Goal: Task Accomplishment & Management: Use online tool/utility

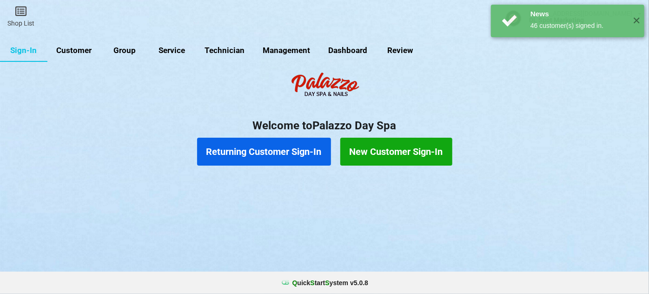
click at [75, 51] on link "Customer" at bounding box center [73, 51] width 53 height 22
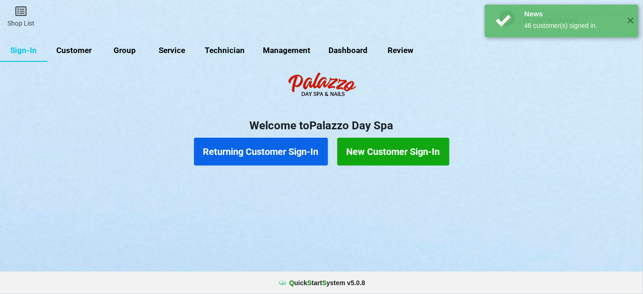
select select "25"
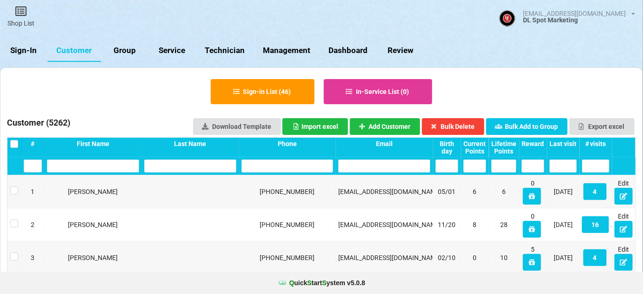
click at [569, 143] on div "Last visit" at bounding box center [562, 143] width 27 height 7
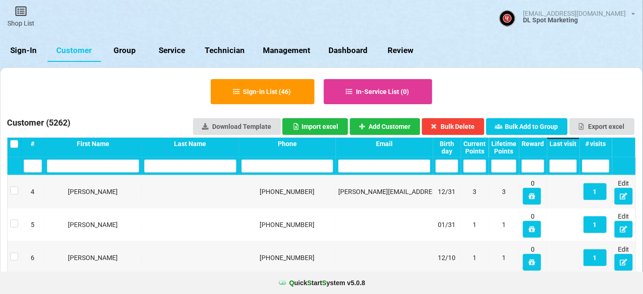
click at [569, 143] on div "Last visit" at bounding box center [562, 143] width 27 height 7
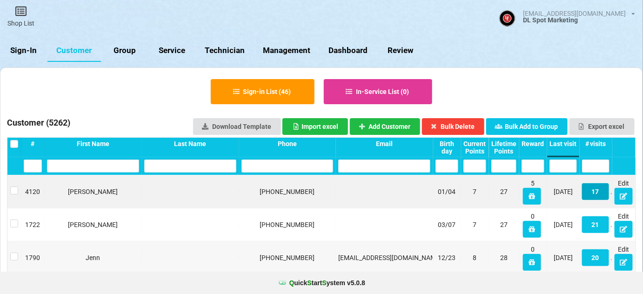
click at [595, 192] on button "17" at bounding box center [595, 191] width 27 height 17
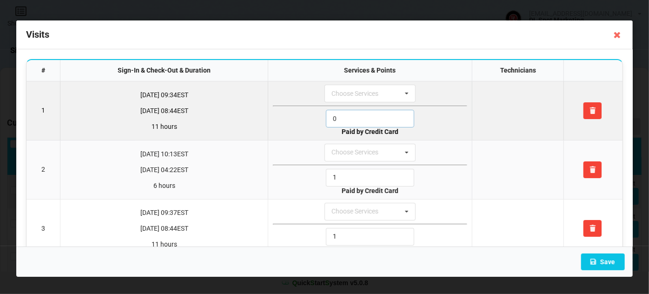
click at [357, 118] on input "0" at bounding box center [370, 119] width 88 height 18
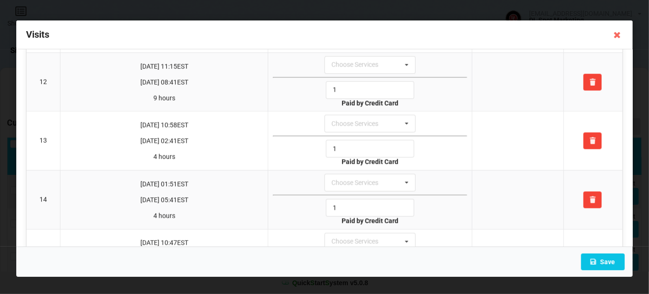
scroll to position [835, 0]
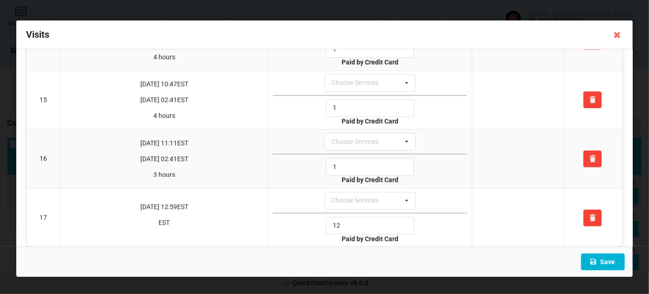
type input "1"
click at [615, 263] on button "Save" at bounding box center [603, 262] width 44 height 17
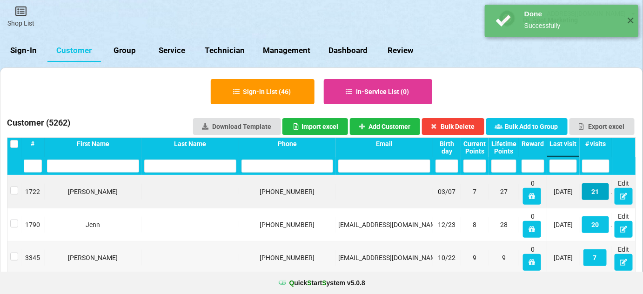
click at [598, 194] on button "21" at bounding box center [595, 191] width 27 height 17
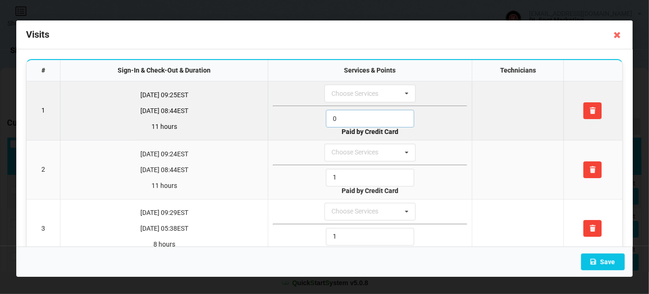
click at [349, 113] on input "0" at bounding box center [370, 119] width 88 height 18
drag, startPoint x: 349, startPoint y: 113, endPoint x: 349, endPoint y: 128, distance: 14.4
click at [349, 115] on input "0" at bounding box center [370, 119] width 88 height 18
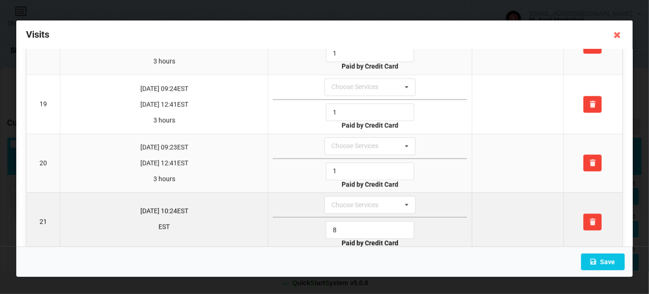
scroll to position [1068, 0]
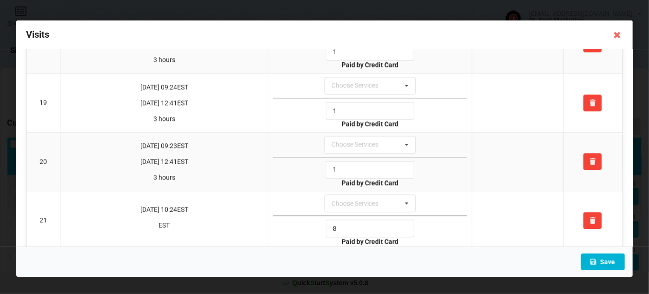
type input "1"
click at [607, 260] on button "Save" at bounding box center [603, 262] width 44 height 17
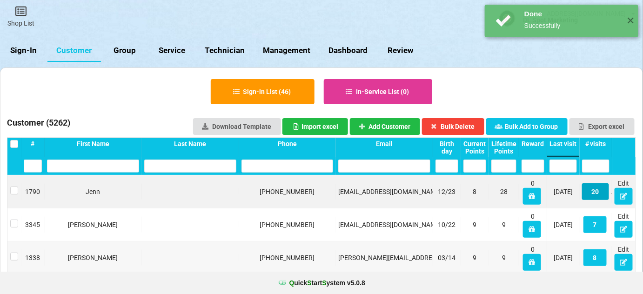
click at [596, 194] on button "20" at bounding box center [595, 191] width 27 height 17
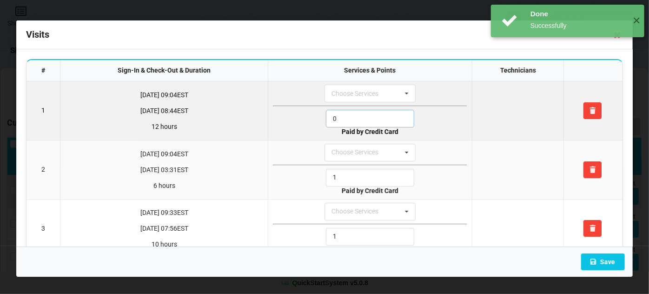
click at [348, 115] on input "0" at bounding box center [370, 119] width 88 height 18
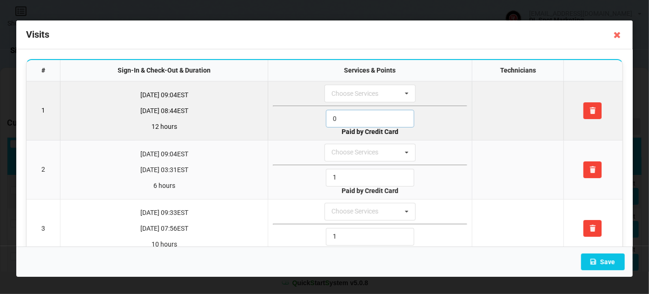
click at [348, 115] on input "0" at bounding box center [370, 119] width 88 height 18
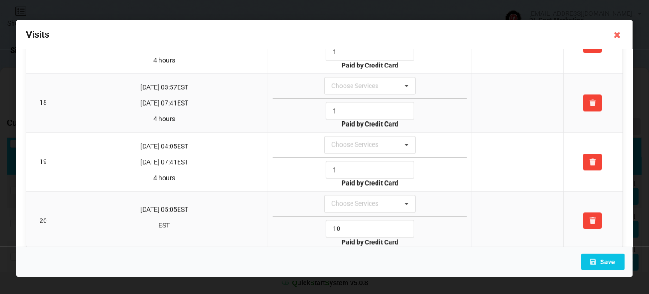
scroll to position [1009, 0]
type input "1"
click at [610, 261] on button "Save" at bounding box center [603, 262] width 44 height 17
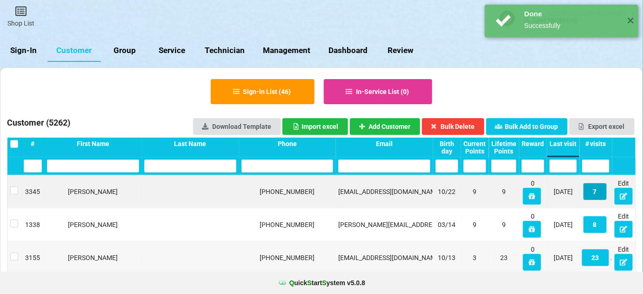
click at [599, 193] on button "7" at bounding box center [594, 191] width 23 height 17
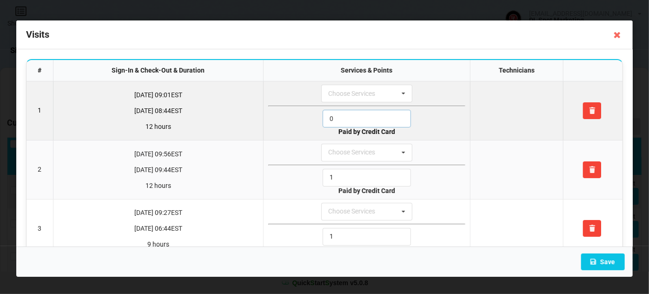
click at [349, 114] on input "0" at bounding box center [367, 119] width 88 height 18
click at [349, 114] on input "1" at bounding box center [367, 119] width 88 height 18
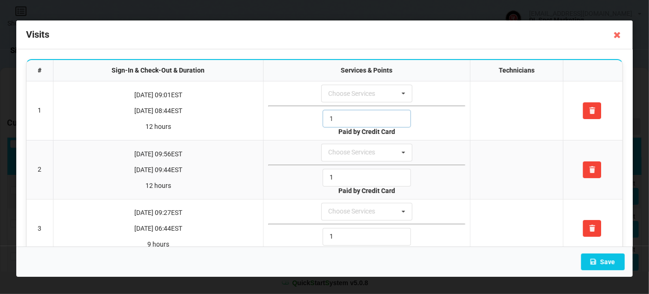
scroll to position [253, 0]
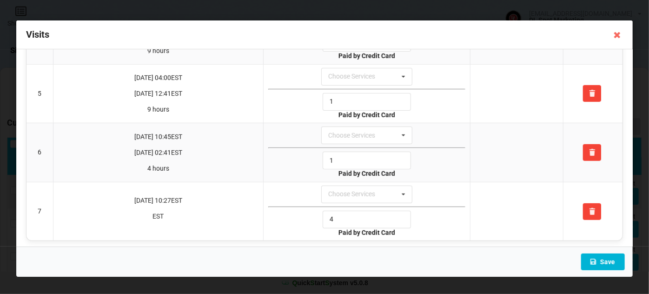
type input "1"
click at [605, 261] on button "Save" at bounding box center [603, 262] width 44 height 17
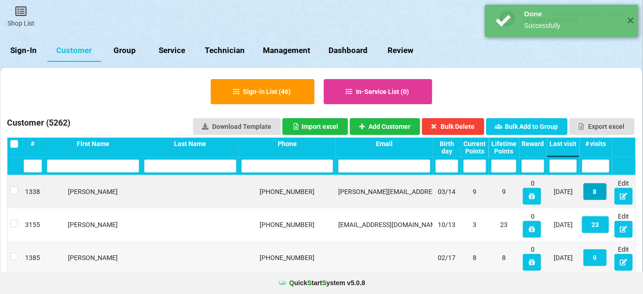
click at [594, 195] on button "8" at bounding box center [594, 191] width 23 height 17
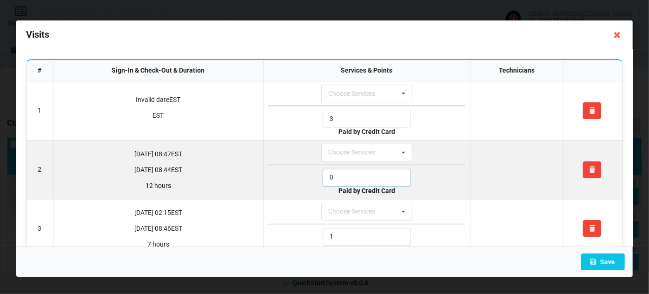
click at [336, 179] on input "0" at bounding box center [367, 178] width 88 height 18
click at [336, 178] on input "0" at bounding box center [367, 178] width 88 height 18
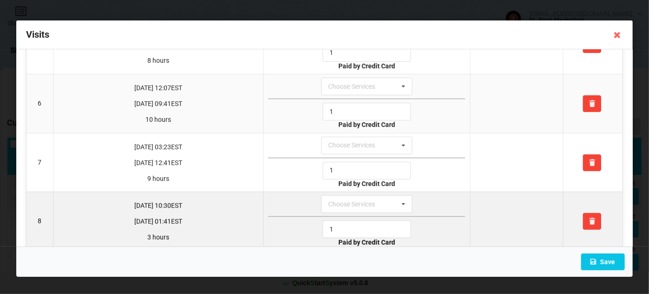
scroll to position [311, 0]
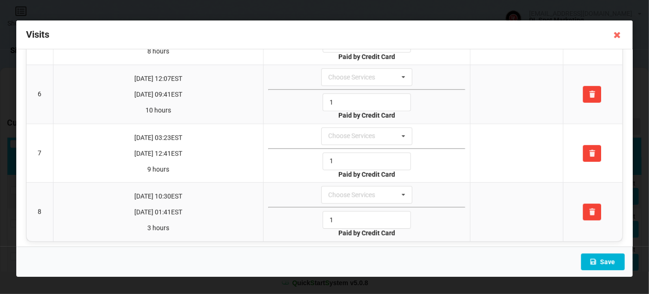
type input "1"
click at [607, 259] on button "Save" at bounding box center [603, 262] width 44 height 17
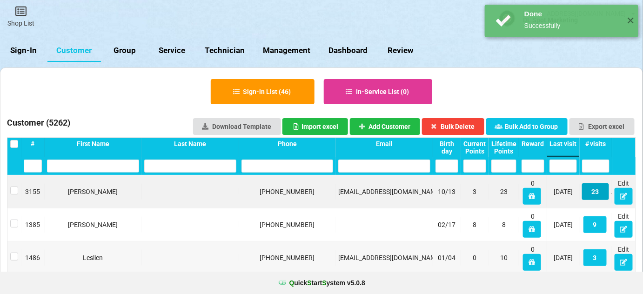
click at [599, 194] on button "23" at bounding box center [595, 191] width 27 height 17
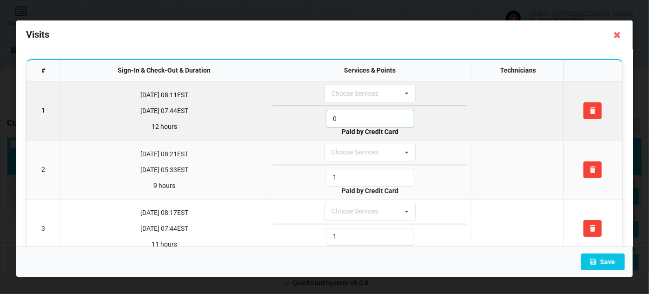
click at [350, 118] on input "0" at bounding box center [370, 119] width 88 height 18
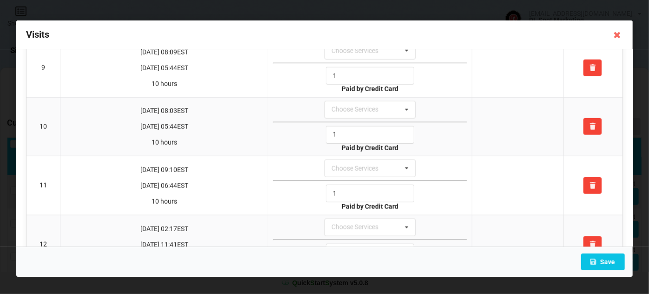
scroll to position [733, 0]
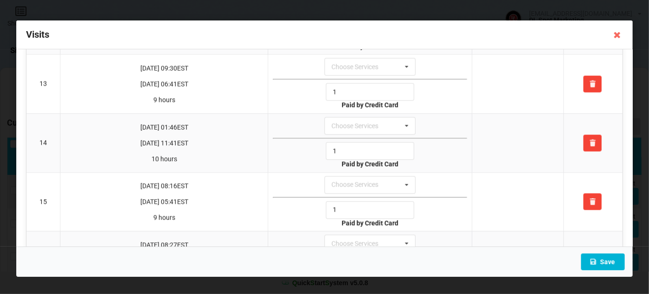
type input "1"
click at [613, 262] on button "Save" at bounding box center [603, 262] width 44 height 17
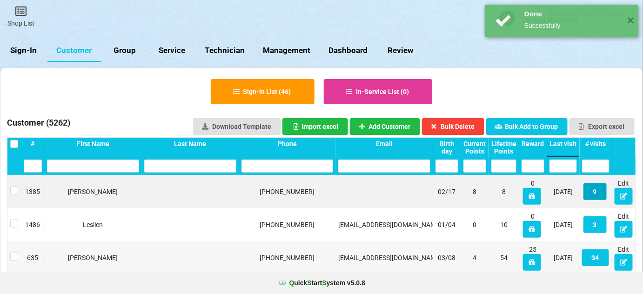
click at [599, 192] on button "9" at bounding box center [594, 191] width 23 height 17
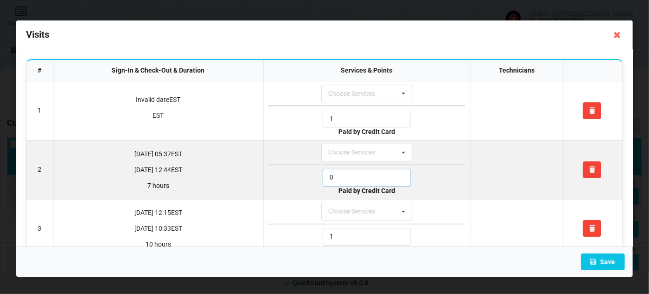
click at [356, 177] on input "0" at bounding box center [367, 178] width 88 height 18
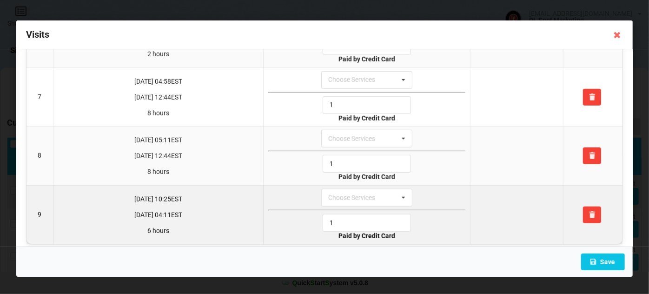
scroll to position [369, 0]
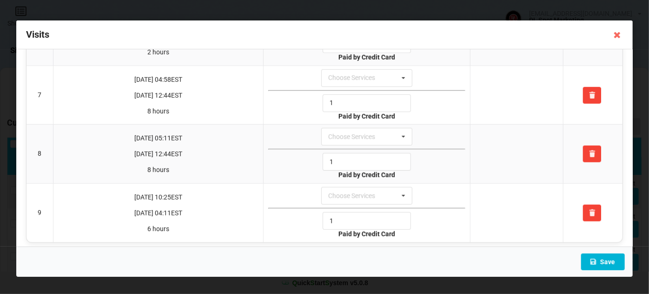
type input "1"
click at [606, 264] on button "Save" at bounding box center [603, 262] width 44 height 17
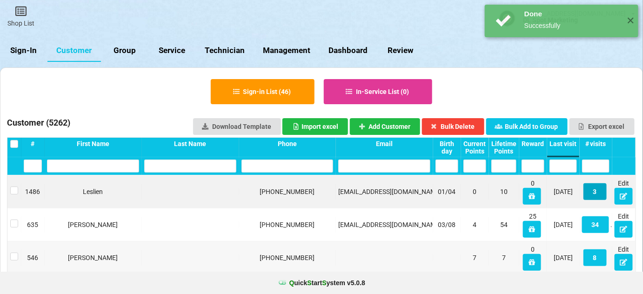
click at [598, 192] on button "3" at bounding box center [594, 191] width 23 height 17
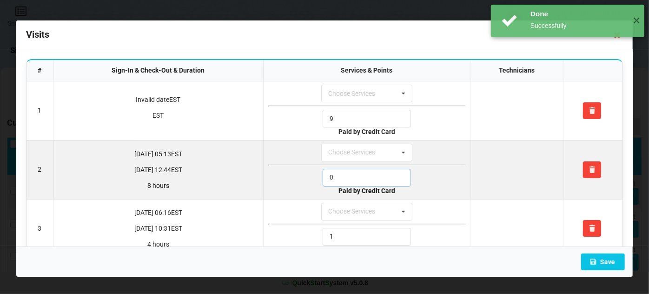
click at [347, 173] on input "0" at bounding box center [367, 178] width 88 height 18
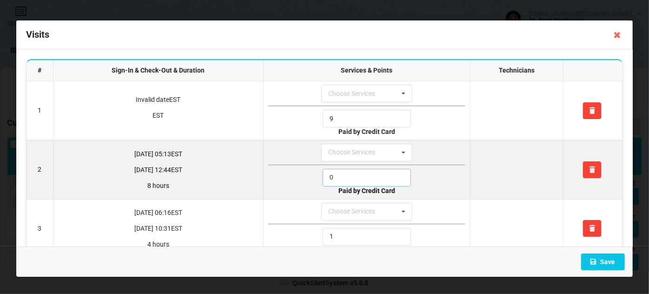
click at [347, 173] on input "0" at bounding box center [367, 178] width 88 height 18
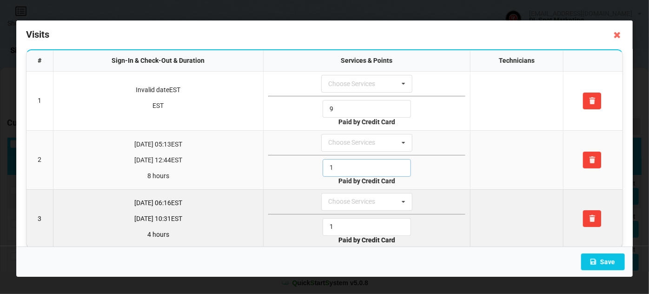
scroll to position [20, 0]
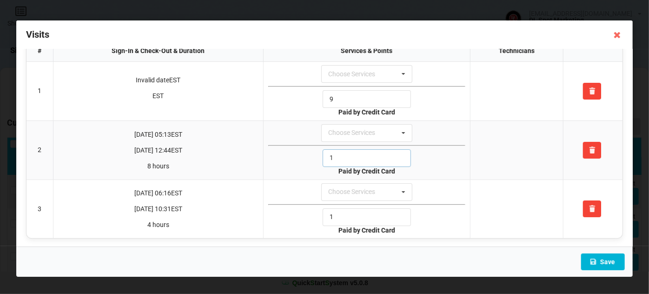
type input "1"
click at [604, 258] on button "Save" at bounding box center [603, 262] width 44 height 17
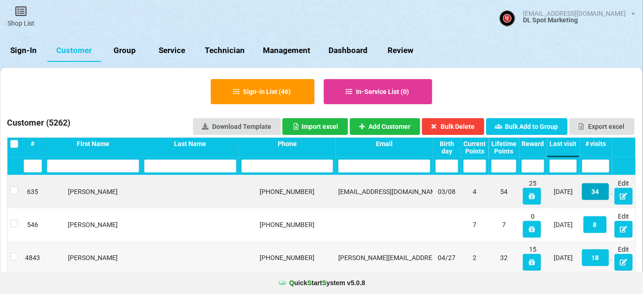
click at [600, 191] on button "34" at bounding box center [595, 191] width 27 height 17
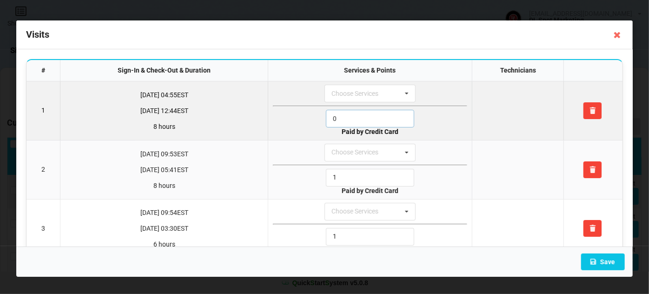
click at [355, 120] on input "0" at bounding box center [370, 119] width 88 height 18
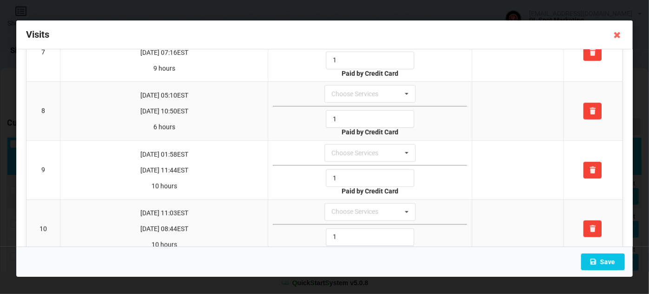
scroll to position [676, 0]
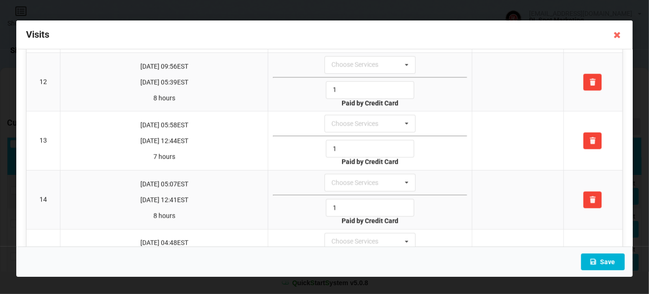
type input "1"
click at [613, 256] on button "Save" at bounding box center [603, 262] width 44 height 17
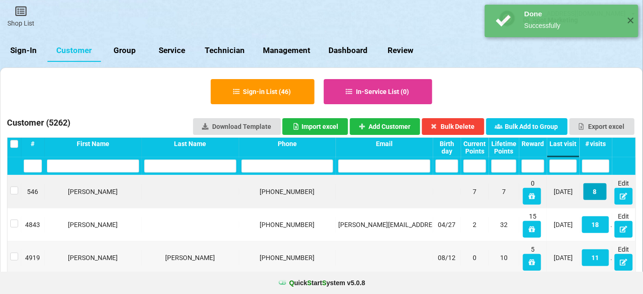
click at [596, 192] on button "8" at bounding box center [594, 191] width 23 height 17
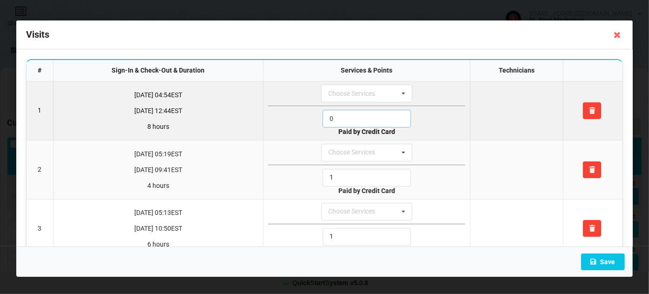
click at [335, 116] on input "0" at bounding box center [367, 119] width 88 height 18
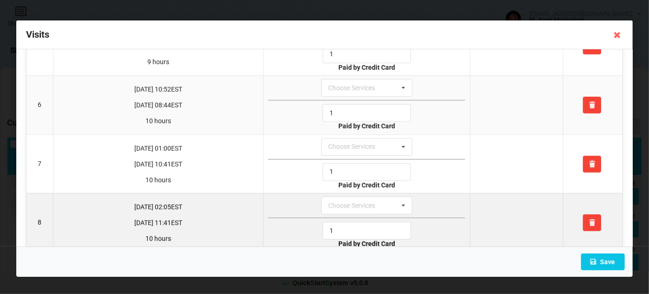
scroll to position [311, 0]
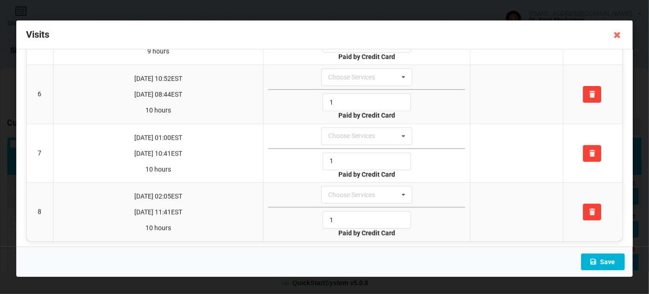
type input "1"
click at [604, 264] on button "Save" at bounding box center [603, 262] width 44 height 17
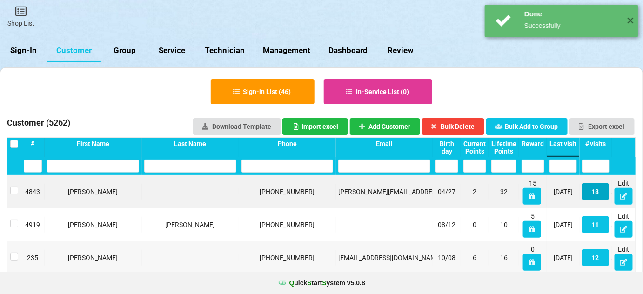
click at [597, 191] on button "18" at bounding box center [595, 191] width 27 height 17
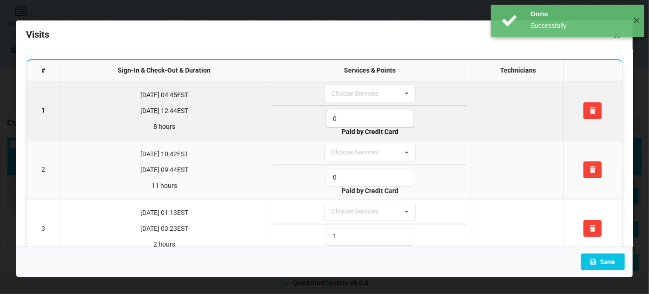
click at [343, 119] on input "0" at bounding box center [370, 119] width 88 height 18
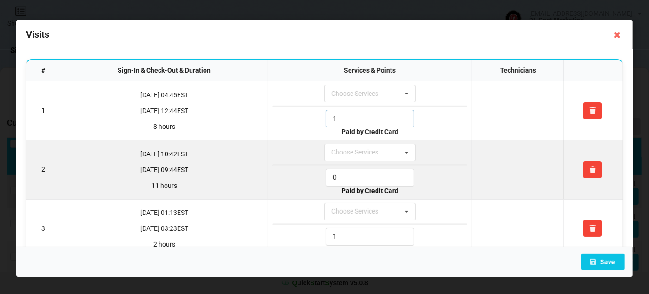
type input "1"
click at [355, 180] on input "0" at bounding box center [370, 178] width 88 height 18
click at [355, 180] on input "1" at bounding box center [370, 178] width 88 height 18
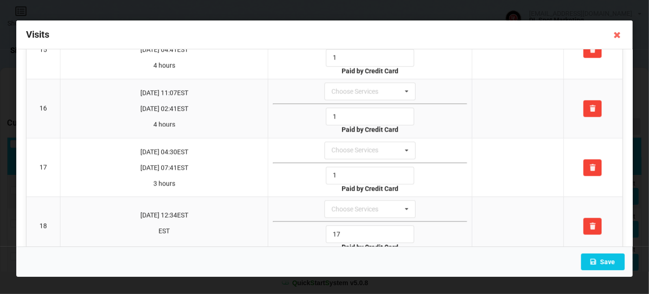
scroll to position [893, 0]
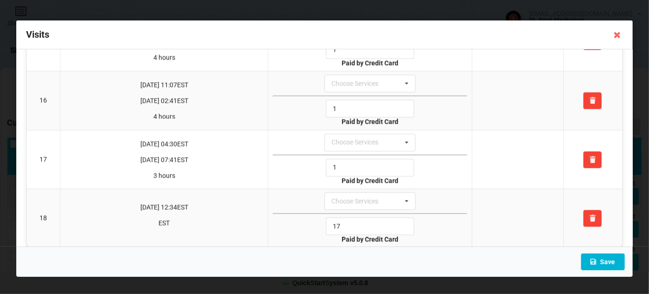
type input "1"
click at [608, 261] on button "Save" at bounding box center [603, 262] width 44 height 17
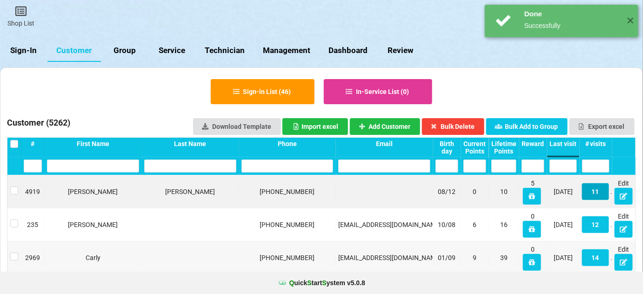
click at [598, 192] on button "11" at bounding box center [595, 191] width 27 height 17
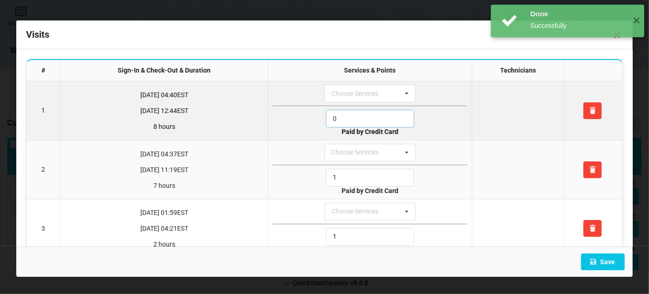
click at [346, 116] on input "0" at bounding box center [370, 119] width 88 height 18
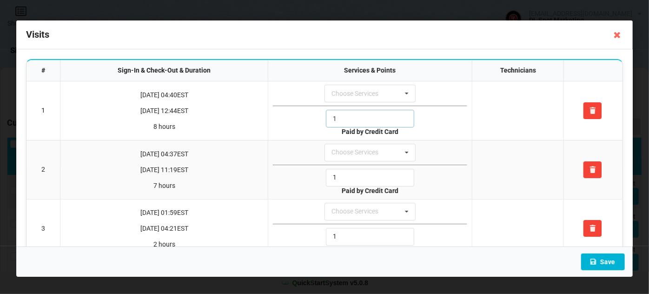
type input "1"
click at [605, 259] on button "Save" at bounding box center [603, 262] width 44 height 17
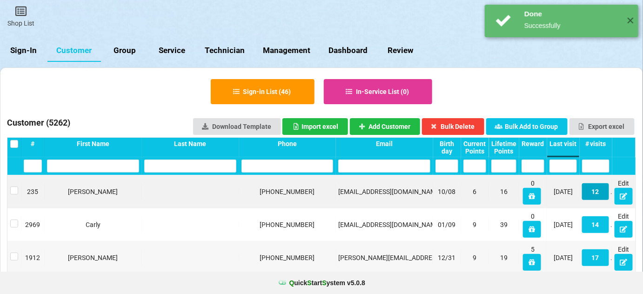
click at [595, 197] on button "12" at bounding box center [595, 191] width 27 height 17
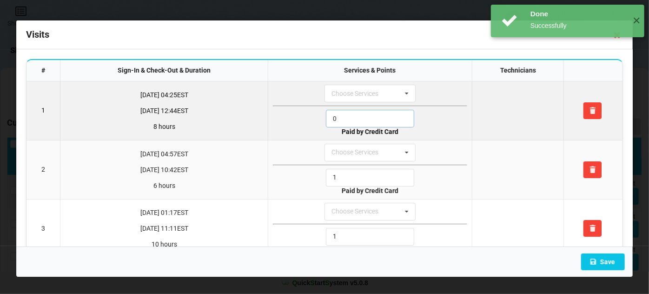
click at [355, 121] on input "0" at bounding box center [370, 119] width 88 height 18
click at [355, 121] on input "1" at bounding box center [370, 119] width 88 height 18
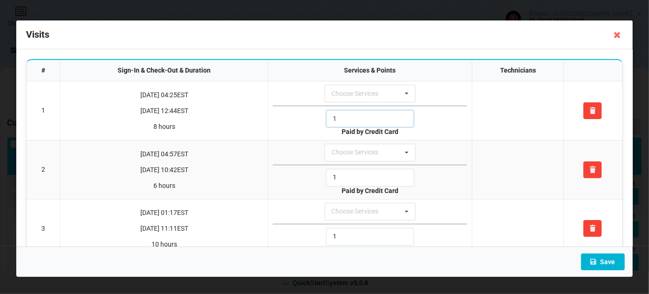
type input "1"
click at [607, 265] on button "Save" at bounding box center [603, 262] width 44 height 17
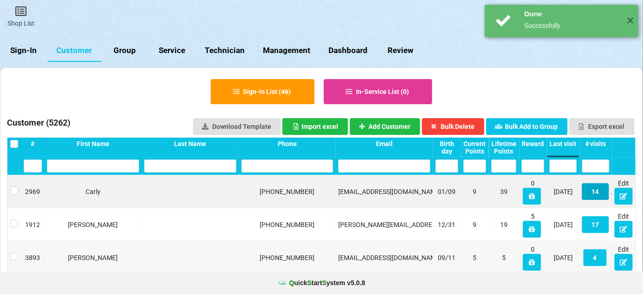
click at [589, 194] on button "14" at bounding box center [595, 191] width 27 height 17
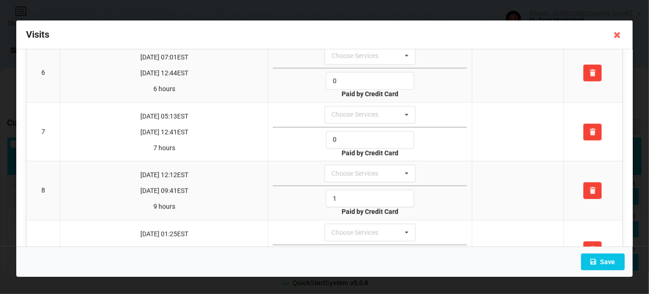
scroll to position [322, 0]
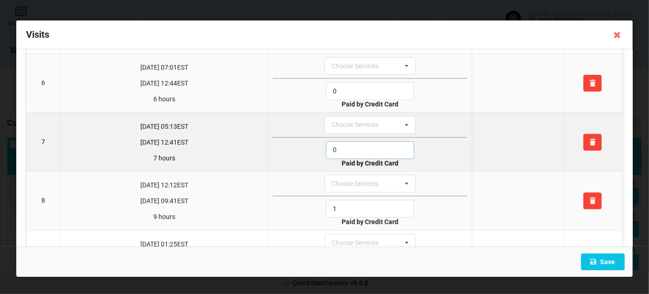
click at [345, 146] on input "0" at bounding box center [370, 150] width 88 height 18
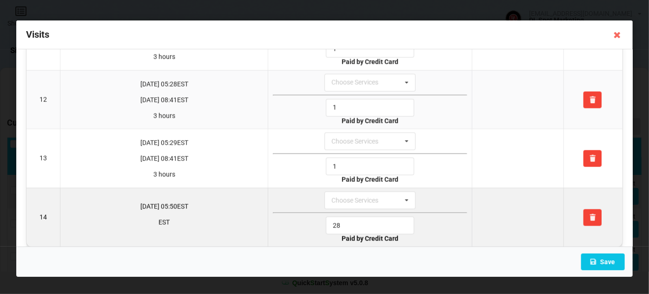
scroll to position [660, 0]
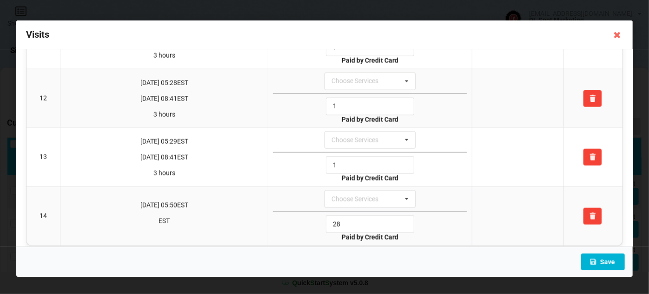
type input "1"
click at [603, 261] on button "Save" at bounding box center [603, 262] width 44 height 17
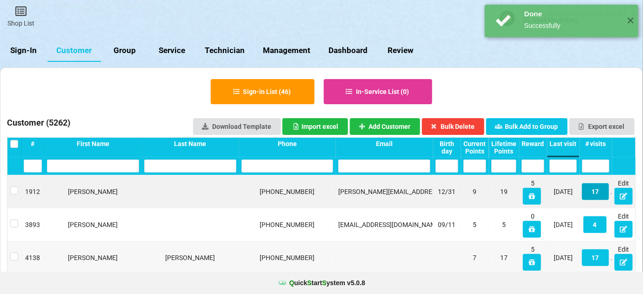
click at [598, 193] on button "17" at bounding box center [595, 191] width 27 height 17
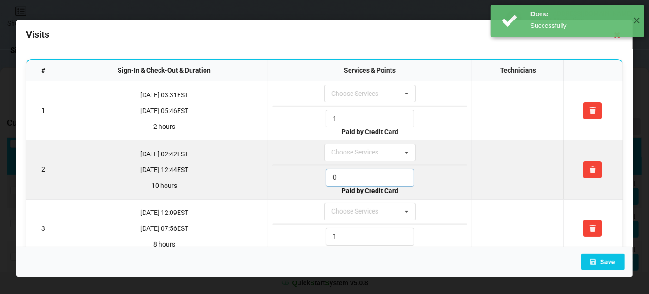
click at [342, 172] on input "0" at bounding box center [370, 178] width 88 height 18
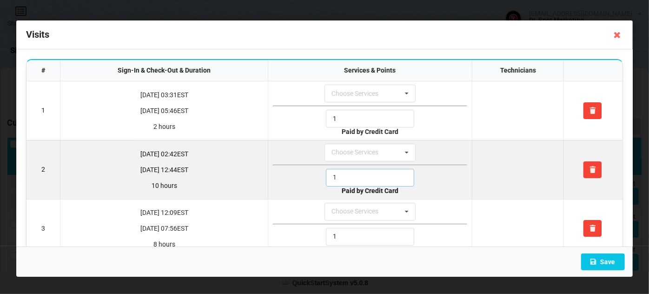
click at [342, 172] on input "1" at bounding box center [370, 178] width 88 height 18
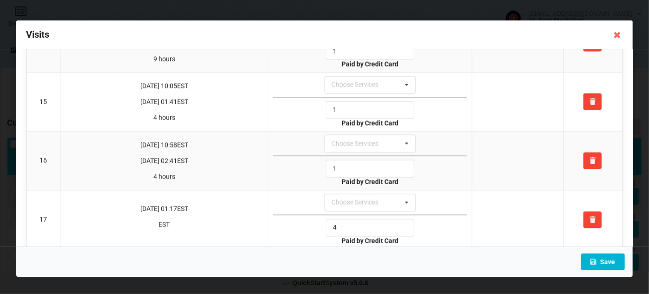
scroll to position [835, 0]
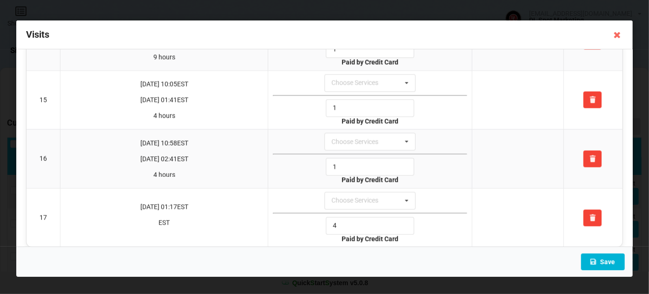
type input "1"
click at [603, 260] on button "Save" at bounding box center [603, 262] width 44 height 17
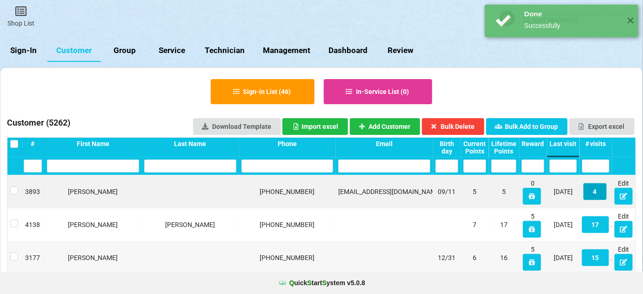
click at [597, 194] on button "4" at bounding box center [594, 191] width 23 height 17
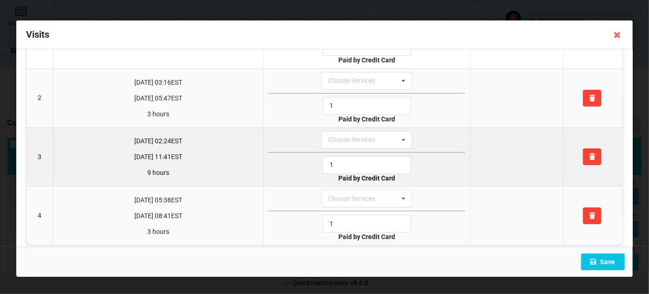
scroll to position [78, 0]
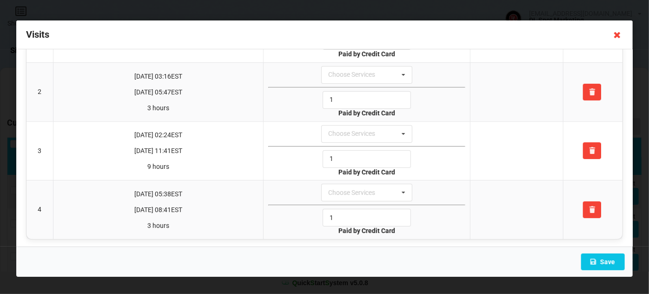
click at [618, 36] on icon at bounding box center [617, 34] width 15 height 15
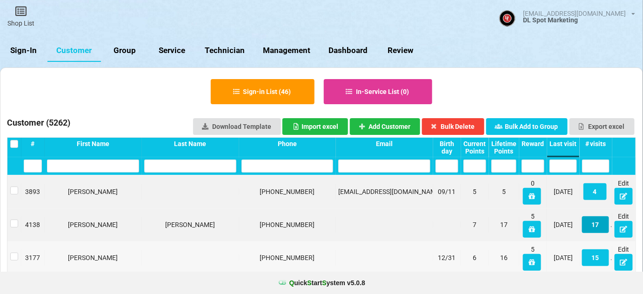
click at [597, 225] on button "17" at bounding box center [595, 224] width 27 height 17
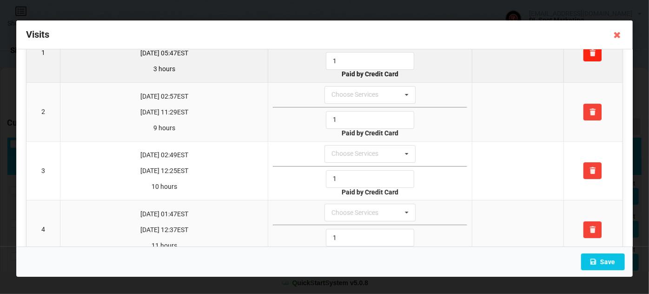
scroll to position [56, 0]
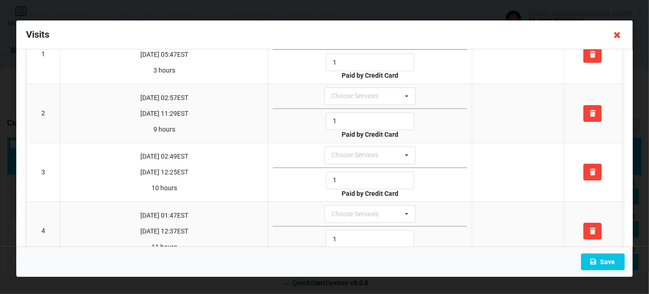
click at [620, 30] on icon at bounding box center [617, 34] width 15 height 15
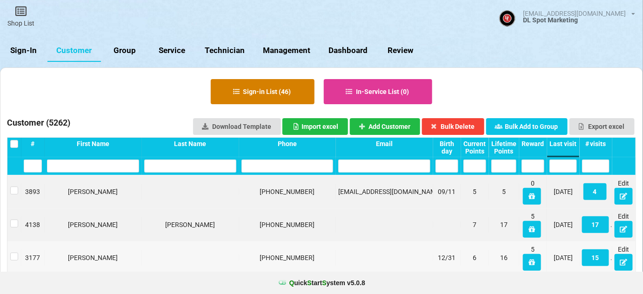
click at [279, 96] on button "Sign-in List ( 46 )" at bounding box center [263, 91] width 104 height 25
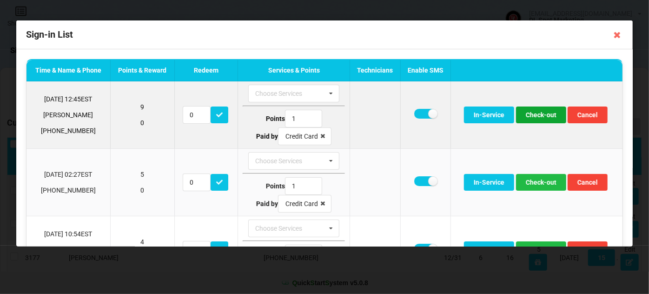
click at [540, 115] on button "Check-out" at bounding box center [541, 115] width 50 height 17
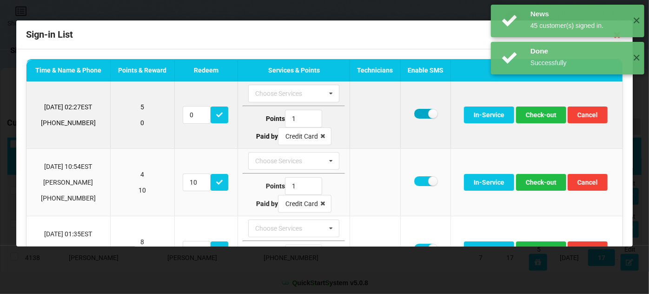
click at [421, 114] on label at bounding box center [425, 114] width 23 height 10
checkbox input "false"
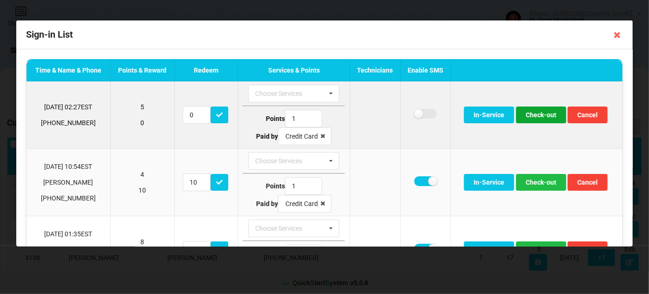
click at [534, 113] on button "Check-out" at bounding box center [541, 115] width 50 height 17
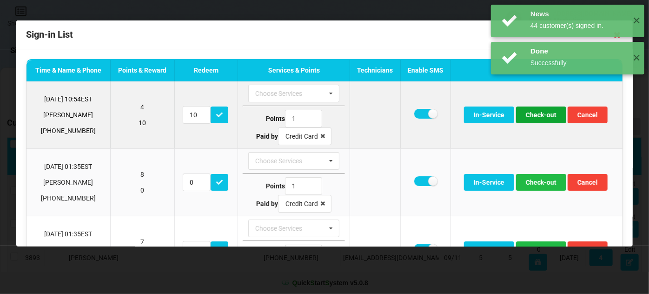
click at [540, 113] on button "Check-out" at bounding box center [541, 115] width 50 height 17
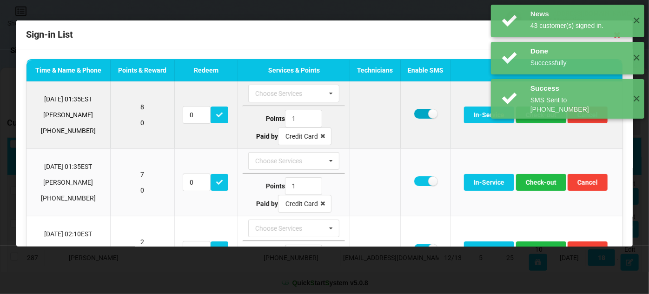
click at [421, 115] on label at bounding box center [425, 114] width 23 height 10
checkbox input "false"
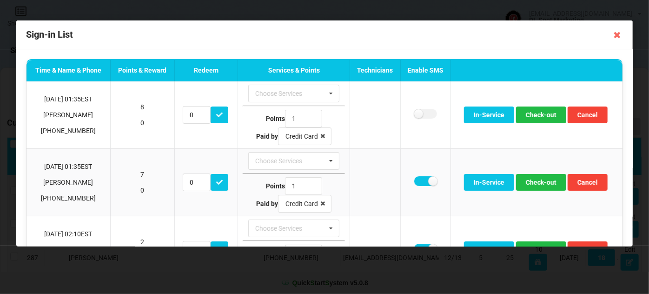
click at [534, 113] on body "News 43 customer(s) signed in. ✕ Done Successfully ✕ Done Successfully ✕ Shop L…" at bounding box center [324, 147] width 649 height 294
click at [534, 113] on button "Check-out" at bounding box center [541, 115] width 50 height 17
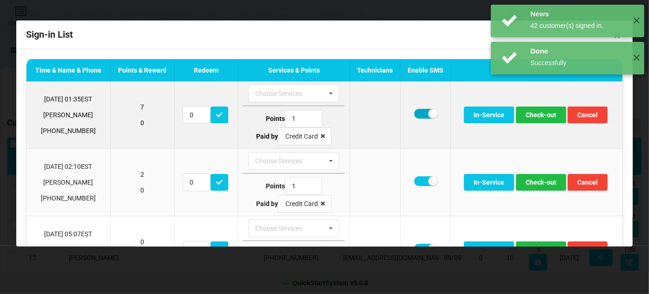
click at [421, 114] on label at bounding box center [425, 114] width 23 height 10
checkbox input "false"
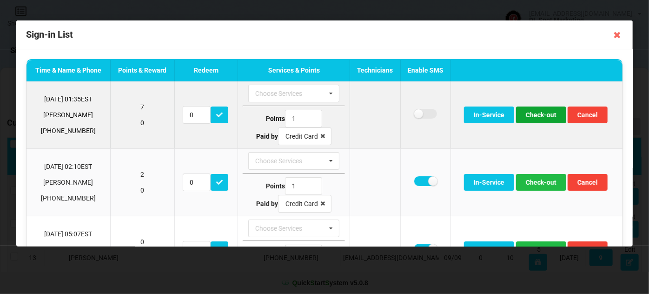
click at [538, 114] on button "Check-out" at bounding box center [541, 115] width 50 height 17
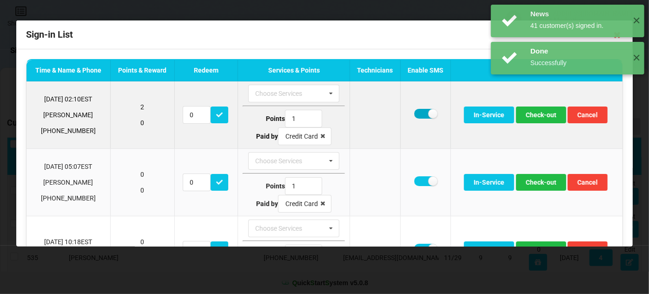
click at [414, 114] on label at bounding box center [425, 114] width 23 height 10
checkbox input "false"
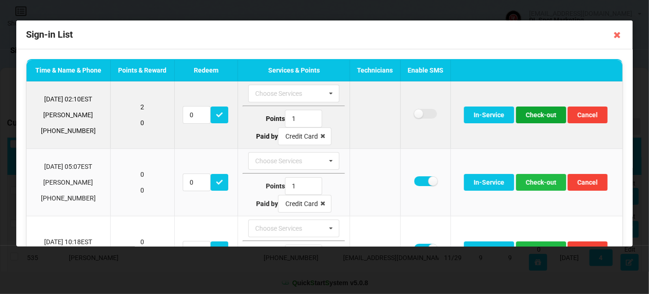
click at [540, 115] on button "Check-out" at bounding box center [541, 115] width 50 height 17
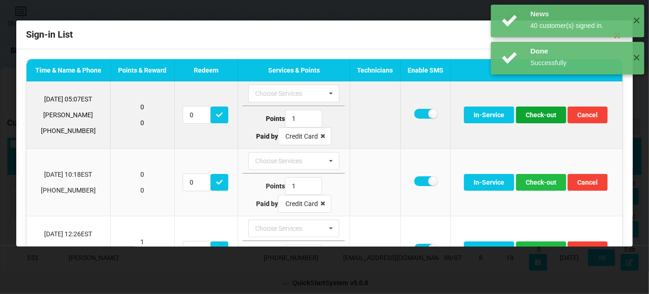
click at [536, 115] on button "Check-out" at bounding box center [541, 115] width 50 height 17
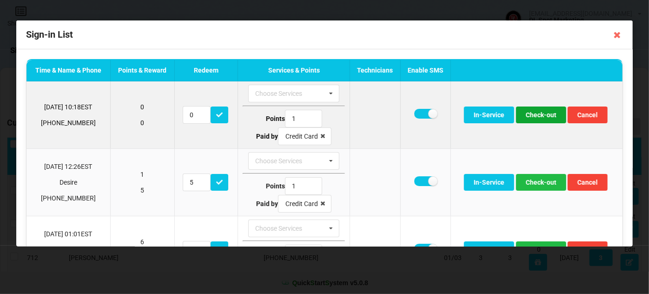
click at [538, 119] on button "Check-out" at bounding box center [541, 115] width 50 height 17
click at [540, 118] on button "Check-out" at bounding box center [541, 115] width 50 height 17
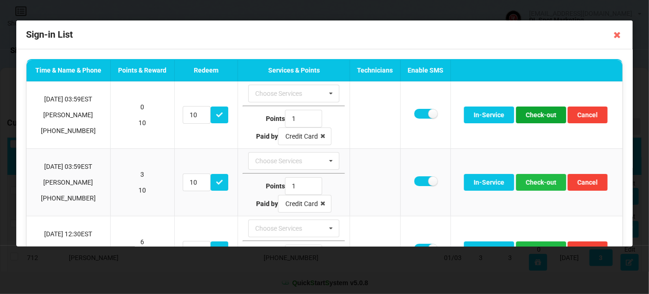
click at [540, 118] on button "Check-out" at bounding box center [541, 115] width 50 height 17
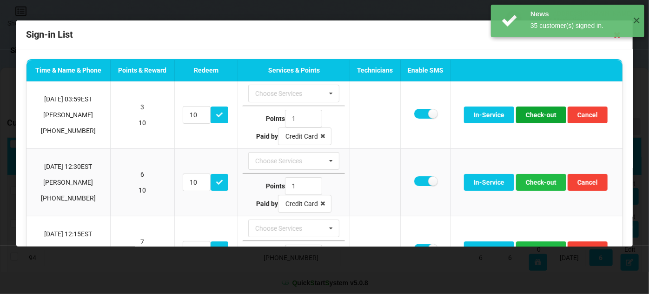
click at [540, 118] on button "Check-out" at bounding box center [541, 115] width 50 height 17
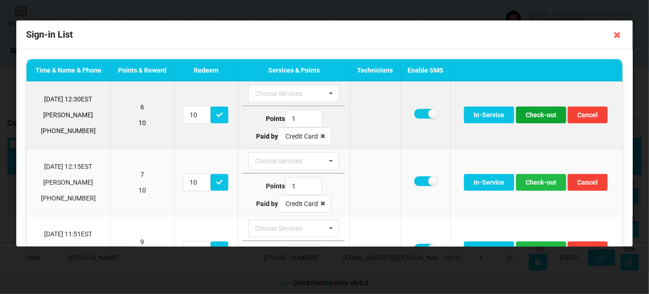
click at [539, 118] on button "Check-out" at bounding box center [541, 115] width 50 height 17
click at [540, 118] on button "Check-out" at bounding box center [541, 115] width 50 height 17
click at [538, 119] on button "Check-out" at bounding box center [541, 115] width 50 height 17
click at [539, 119] on button "Check-out" at bounding box center [541, 115] width 50 height 17
click at [541, 118] on button "Check-out" at bounding box center [541, 115] width 50 height 17
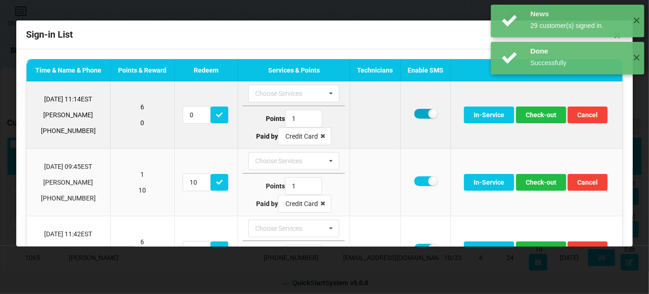
click at [421, 114] on label at bounding box center [425, 114] width 23 height 10
checkbox input "false"
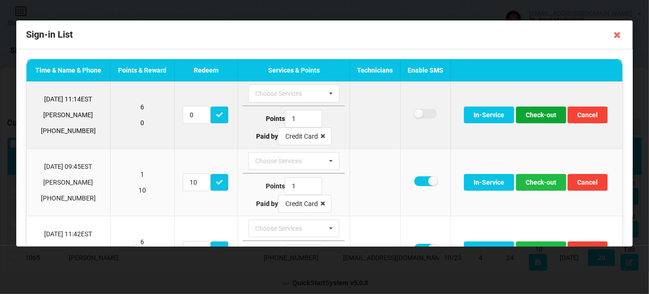
click at [529, 115] on button "Check-out" at bounding box center [541, 115] width 50 height 17
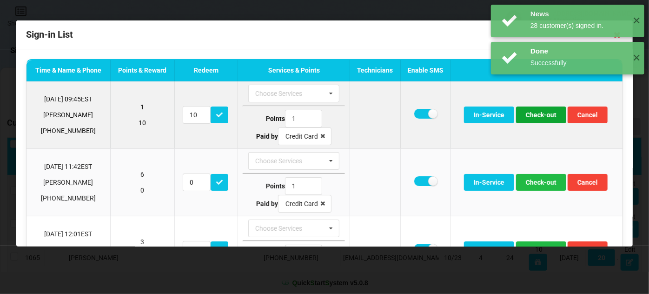
click at [534, 114] on button "Check-out" at bounding box center [541, 115] width 50 height 17
click at [421, 113] on label at bounding box center [425, 114] width 23 height 10
checkbox input "false"
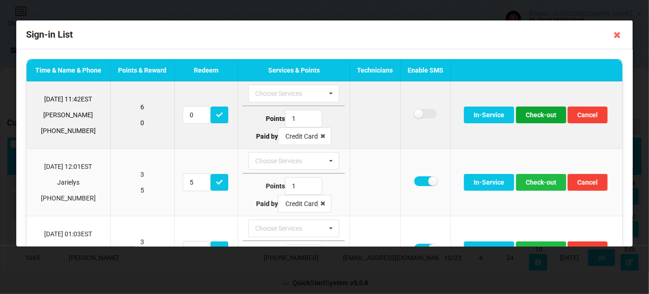
click at [536, 113] on button "Check-out" at bounding box center [541, 115] width 50 height 17
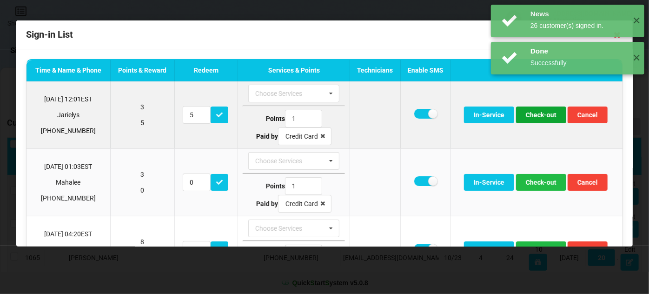
click at [536, 113] on button "Check-out" at bounding box center [541, 115] width 50 height 17
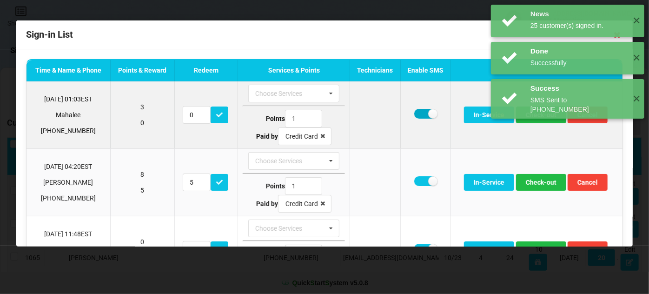
click at [422, 117] on label at bounding box center [425, 114] width 23 height 10
checkbox input "false"
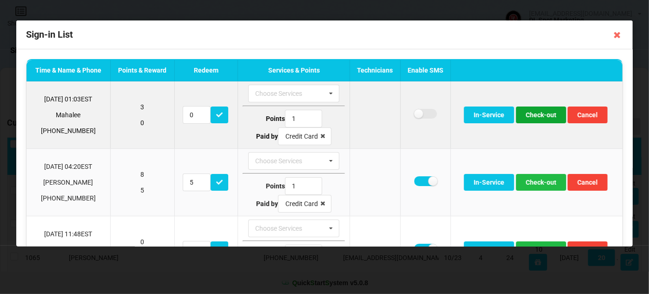
click at [537, 116] on button "Check-out" at bounding box center [541, 115] width 50 height 17
click at [534, 116] on button "Check-out" at bounding box center [541, 115] width 50 height 17
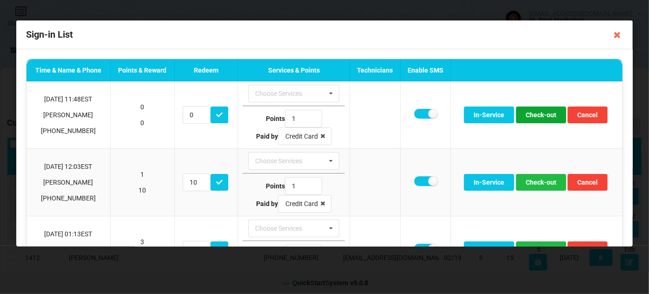
click at [534, 116] on button "Check-out" at bounding box center [541, 115] width 50 height 17
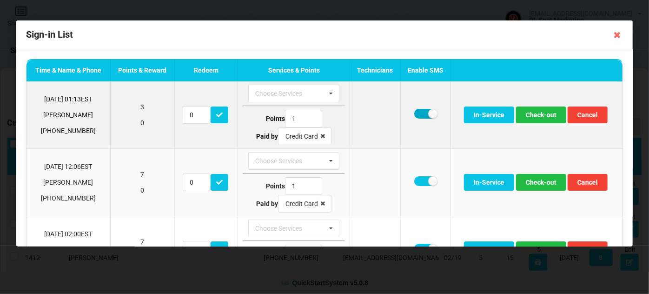
click at [419, 115] on label at bounding box center [425, 114] width 23 height 10
checkbox input "false"
click at [542, 118] on button "Check-out" at bounding box center [541, 115] width 50 height 17
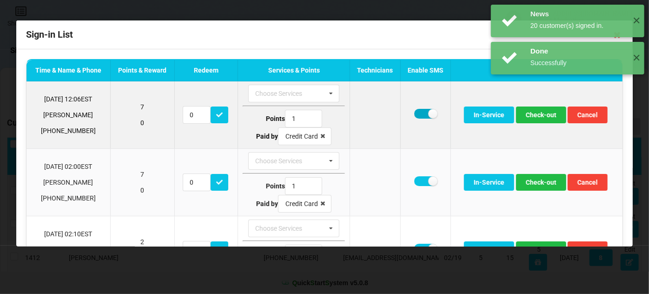
click at [422, 113] on label at bounding box center [425, 114] width 23 height 10
checkbox input "false"
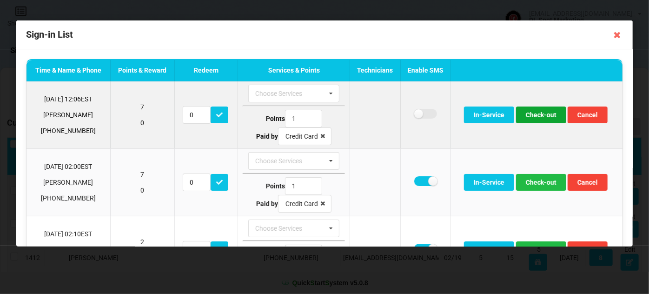
click at [540, 115] on button "Check-out" at bounding box center [541, 115] width 50 height 17
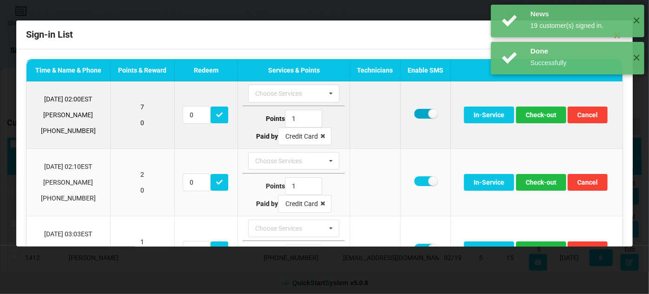
click at [421, 111] on label at bounding box center [425, 114] width 23 height 10
checkbox input "false"
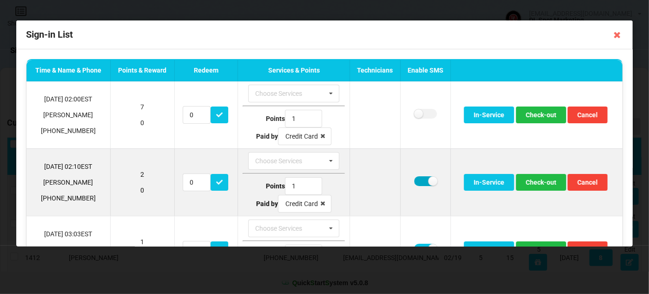
click at [421, 178] on label at bounding box center [425, 181] width 23 height 10
checkbox input "false"
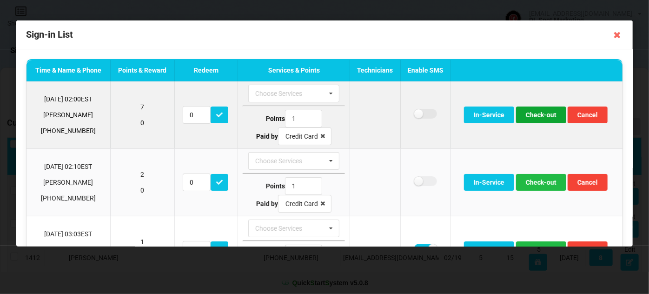
click at [532, 116] on button "Check-out" at bounding box center [541, 115] width 50 height 17
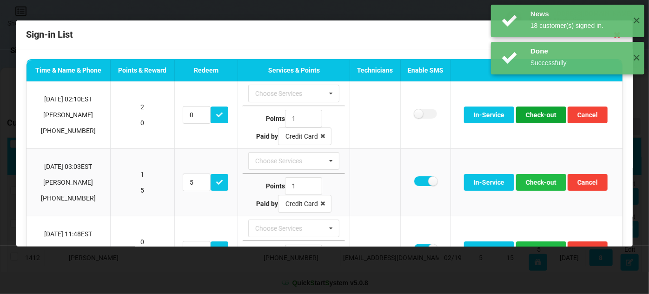
click at [532, 116] on button "Check-out" at bounding box center [541, 115] width 50 height 17
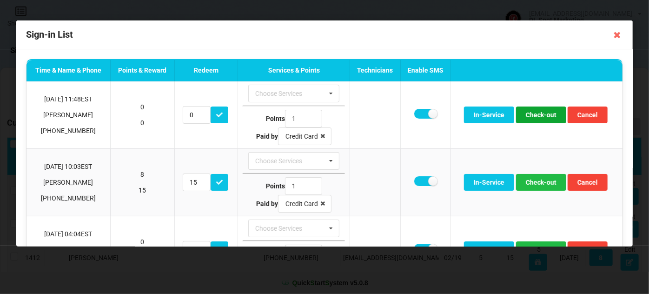
click at [532, 116] on button "Check-out" at bounding box center [541, 115] width 50 height 17
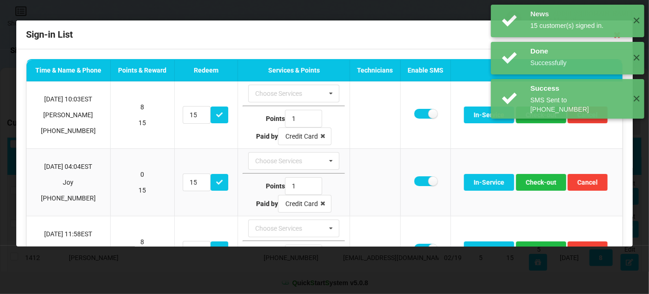
click at [531, 116] on div "News 15 customer(s) signed in. ✕ Done Successfully ✕ Success SMS Sent to +14076…" at bounding box center [568, 61] width 163 height 123
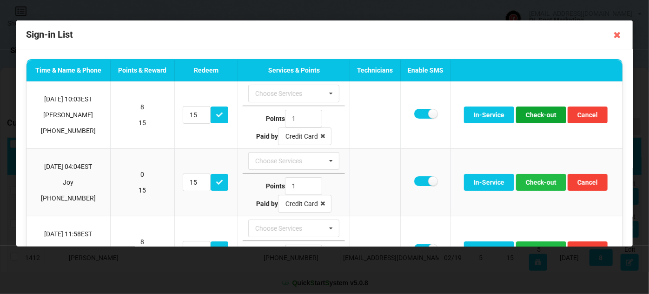
click at [531, 116] on button "Check-out" at bounding box center [541, 115] width 50 height 17
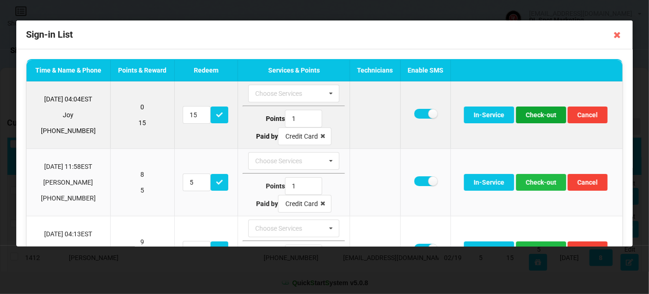
click at [538, 115] on button "Check-out" at bounding box center [541, 115] width 50 height 17
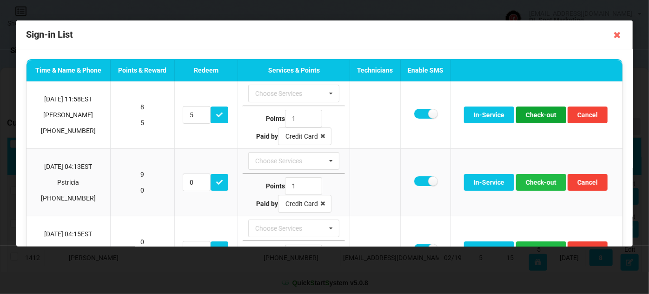
click at [538, 115] on button "Check-out" at bounding box center [541, 115] width 50 height 17
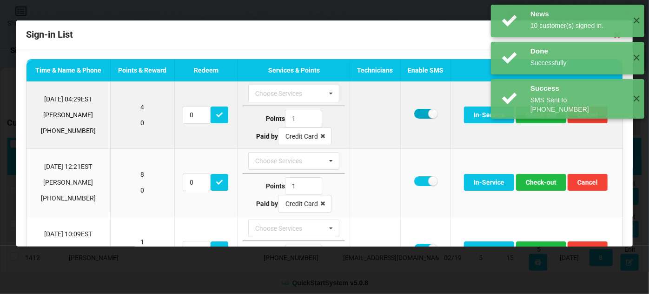
click at [414, 113] on label at bounding box center [425, 114] width 23 height 10
checkbox input "false"
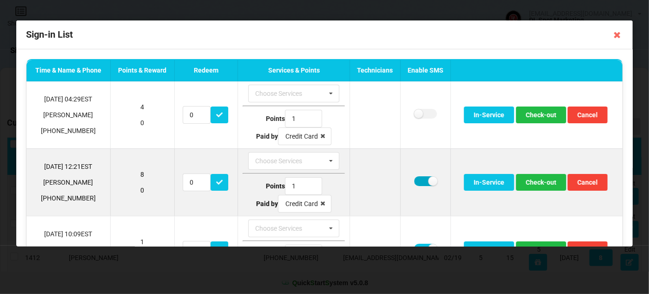
drag, startPoint x: 418, startPoint y: 180, endPoint x: 446, endPoint y: 181, distance: 27.5
click at [419, 180] on label at bounding box center [425, 181] width 23 height 10
checkbox input "false"
click at [532, 183] on button "Check-out" at bounding box center [541, 182] width 50 height 17
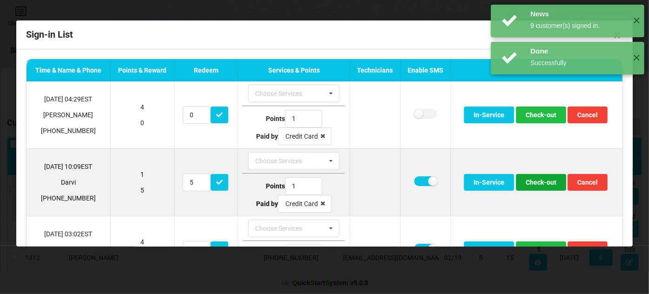
click at [534, 180] on button "Check-out" at bounding box center [541, 182] width 50 height 17
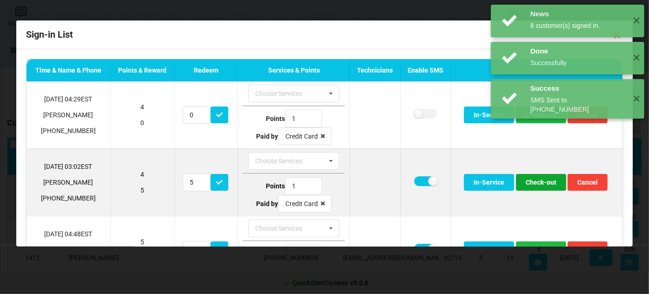
click at [548, 180] on button "Check-out" at bounding box center [541, 182] width 50 height 17
drag, startPoint x: 415, startPoint y: 178, endPoint x: 427, endPoint y: 181, distance: 12.2
click at [415, 178] on label at bounding box center [425, 181] width 23 height 10
checkbox input "false"
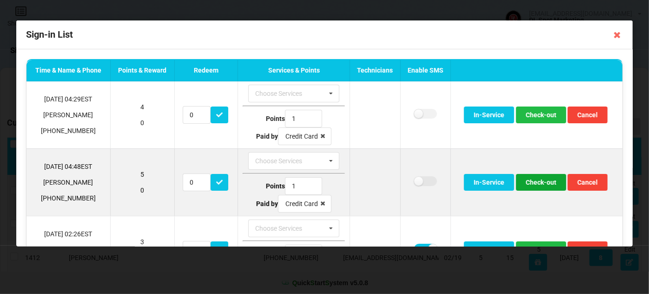
click at [542, 181] on button "Check-out" at bounding box center [541, 182] width 50 height 17
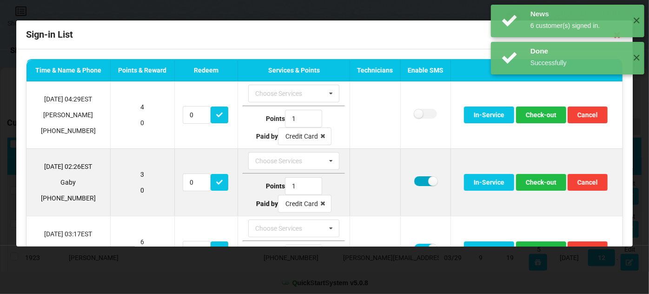
drag, startPoint x: 418, startPoint y: 180, endPoint x: 428, endPoint y: 180, distance: 10.2
click at [418, 180] on label at bounding box center [425, 181] width 23 height 10
checkbox input "false"
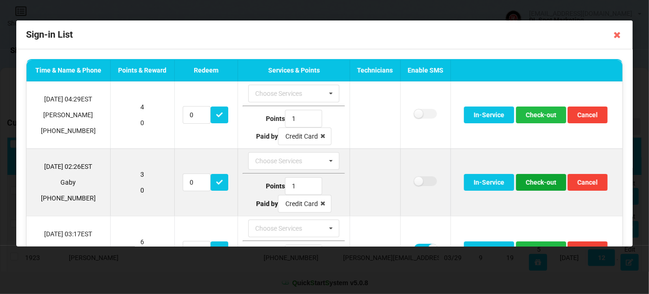
click at [533, 182] on button "Check-out" at bounding box center [541, 182] width 50 height 17
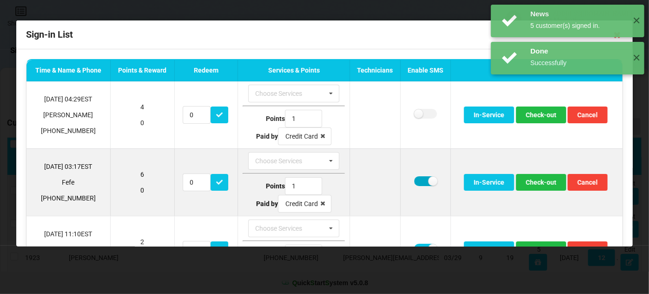
click at [419, 179] on label at bounding box center [425, 181] width 23 height 10
checkbox input "false"
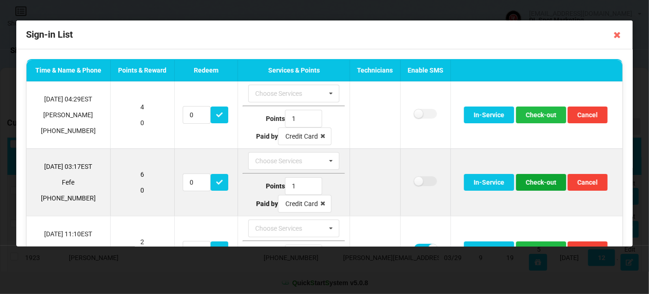
click at [540, 179] on button "Check-out" at bounding box center [541, 182] width 50 height 17
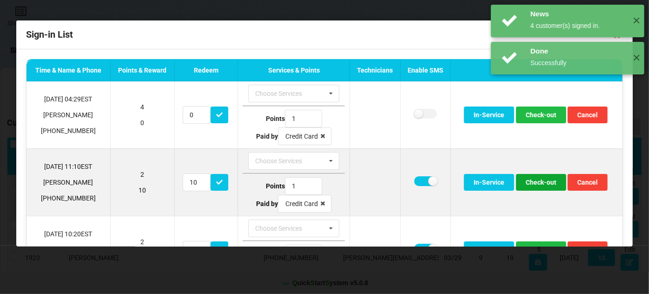
click at [534, 182] on button "Check-out" at bounding box center [541, 182] width 50 height 17
click at [414, 177] on label at bounding box center [425, 181] width 23 height 10
checkbox input "false"
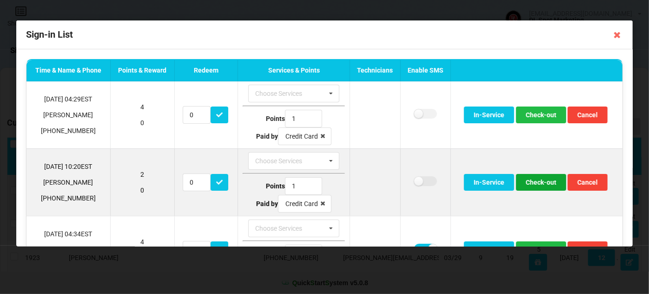
click at [547, 180] on button "Check-out" at bounding box center [541, 182] width 50 height 17
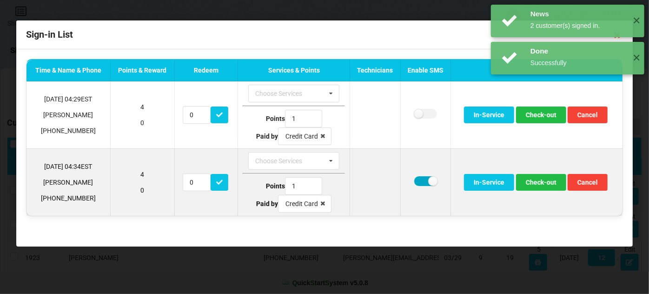
drag, startPoint x: 422, startPoint y: 180, endPoint x: 437, endPoint y: 183, distance: 15.1
click at [422, 180] on label at bounding box center [425, 181] width 23 height 10
checkbox input "false"
click at [539, 184] on button "Check-out" at bounding box center [541, 182] width 50 height 17
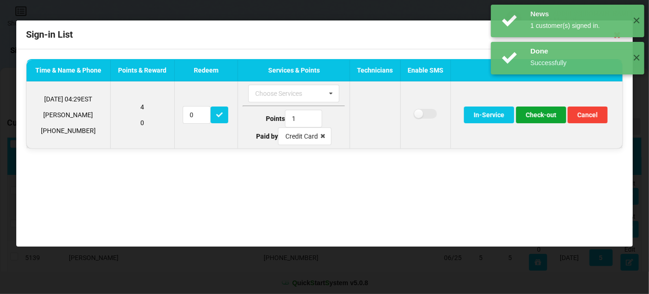
click at [536, 117] on button "Check-out" at bounding box center [541, 115] width 50 height 17
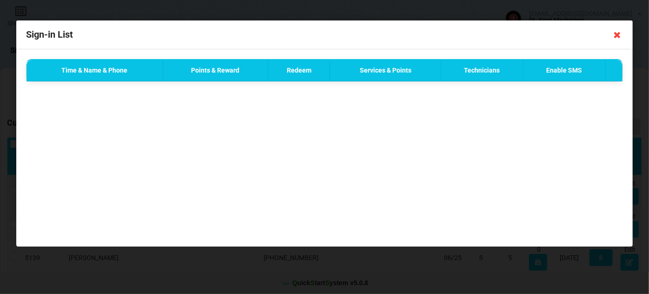
click at [619, 35] on icon at bounding box center [617, 34] width 15 height 15
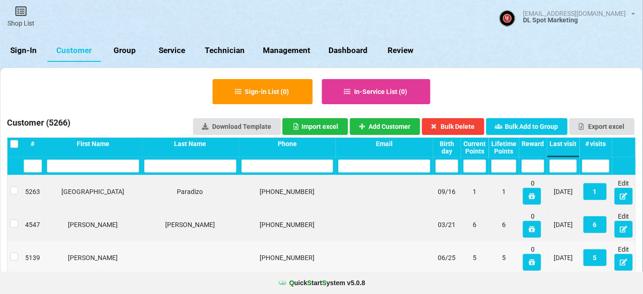
click at [27, 53] on link "Sign-In" at bounding box center [23, 51] width 47 height 22
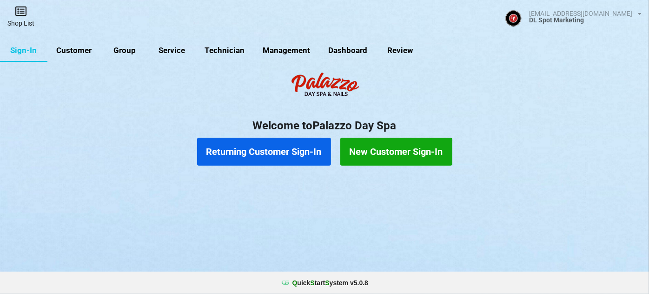
click at [27, 16] on link "Shop List" at bounding box center [21, 16] width 42 height 33
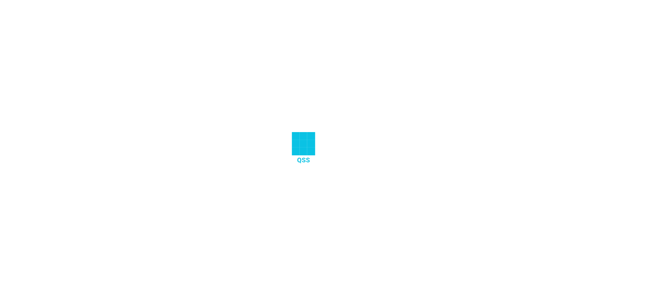
select select "25"
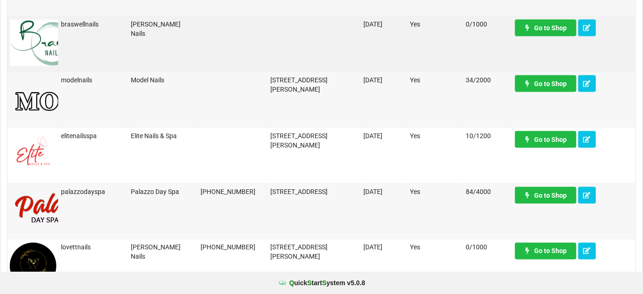
scroll to position [394, 0]
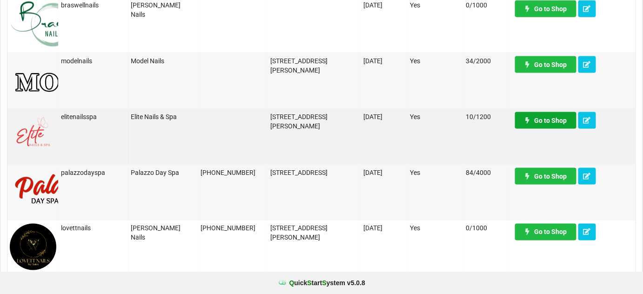
click at [553, 124] on link "Go to Shop" at bounding box center [545, 120] width 61 height 17
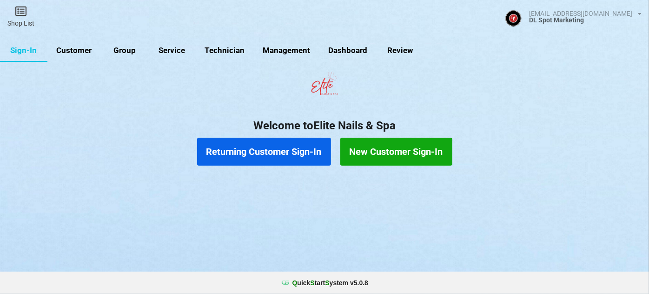
click at [73, 46] on link "Customer" at bounding box center [73, 51] width 53 height 22
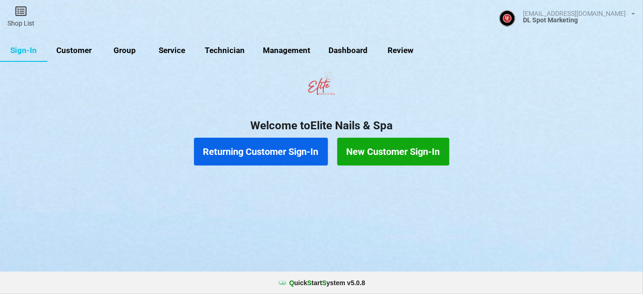
select select "25"
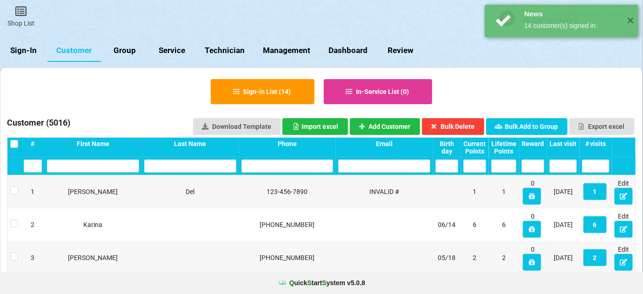
click at [566, 142] on div "Last visit" at bounding box center [562, 143] width 27 height 7
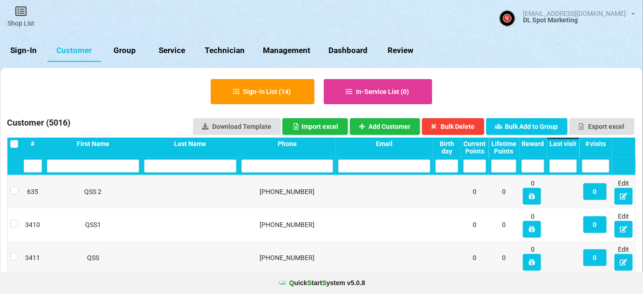
click at [566, 142] on div "Last visit" at bounding box center [562, 143] width 27 height 7
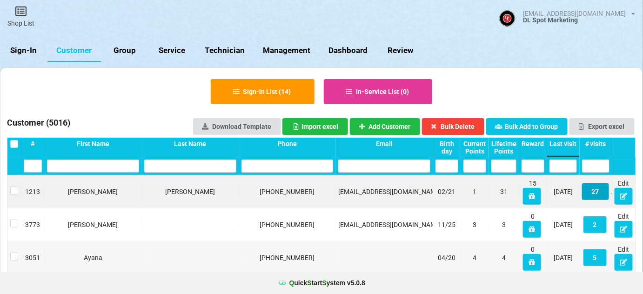
click at [596, 193] on button "27" at bounding box center [595, 191] width 27 height 17
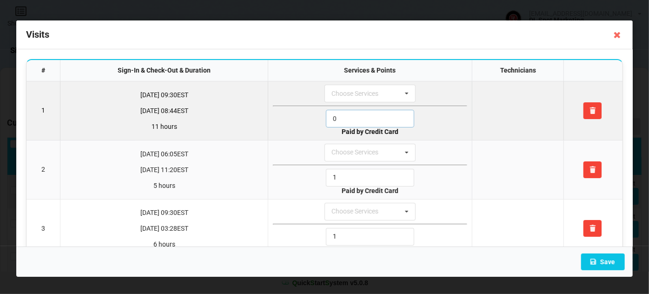
click at [354, 117] on input "0" at bounding box center [370, 119] width 88 height 18
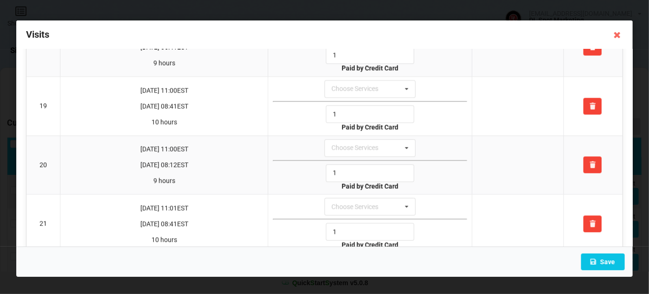
scroll to position [1184, 0]
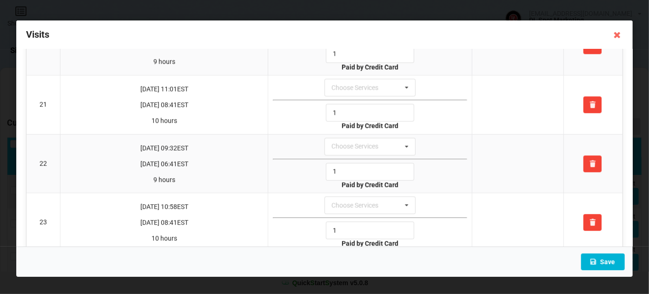
type input "1"
click at [602, 261] on button "Save" at bounding box center [603, 262] width 44 height 17
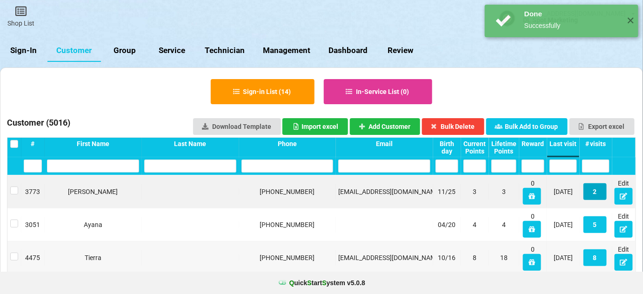
click at [594, 192] on button "2" at bounding box center [594, 191] width 23 height 17
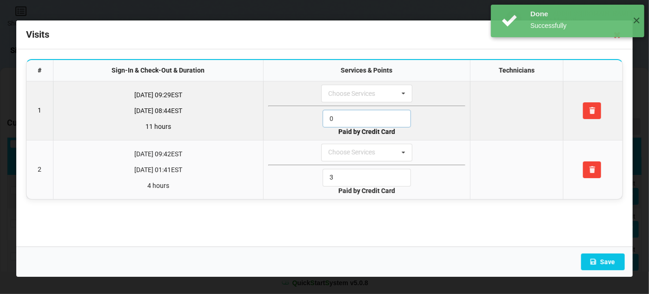
click at [356, 120] on input "0" at bounding box center [367, 119] width 88 height 18
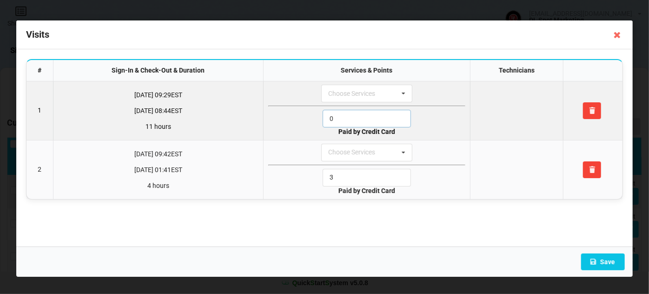
click at [356, 120] on input "0" at bounding box center [367, 119] width 88 height 18
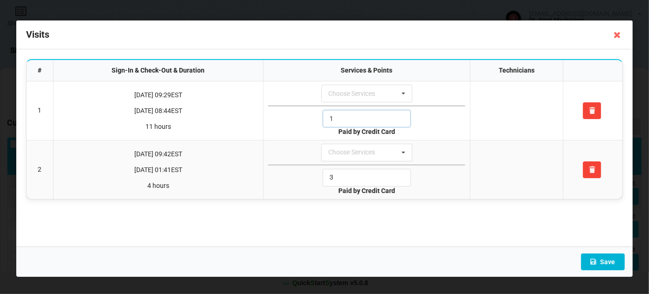
type input "1"
click at [608, 259] on button "Save" at bounding box center [603, 262] width 44 height 17
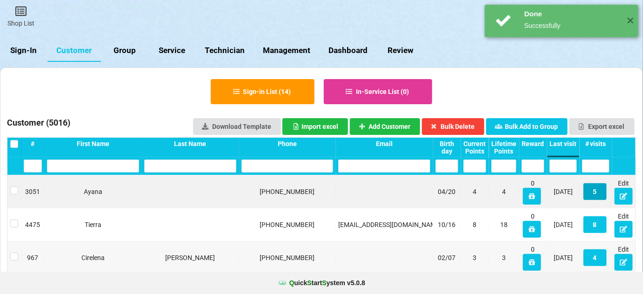
click at [595, 190] on button "5" at bounding box center [594, 191] width 23 height 17
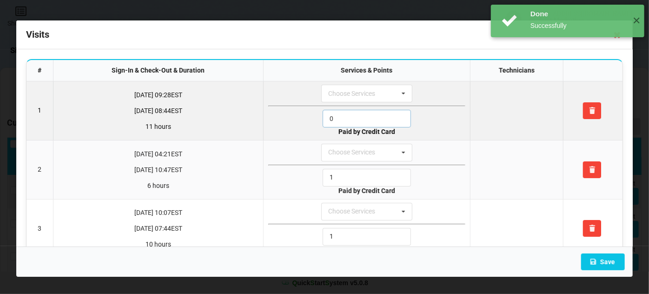
click at [347, 120] on input "0" at bounding box center [367, 119] width 88 height 18
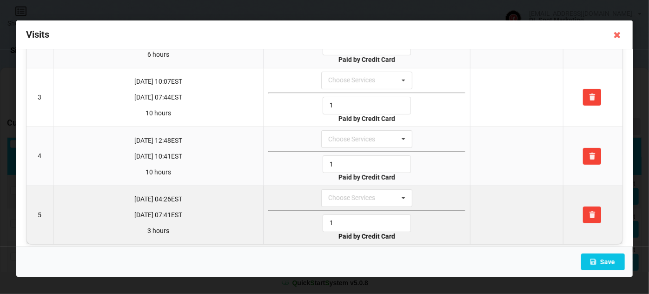
scroll to position [136, 0]
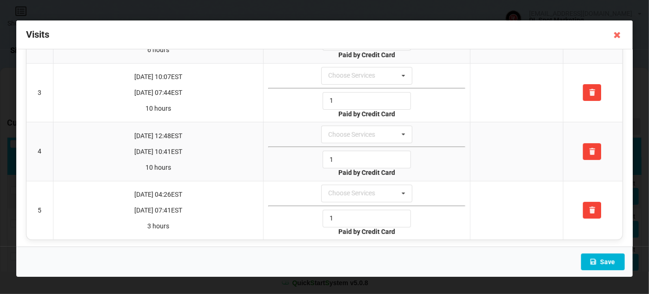
type input "1"
click at [606, 259] on button "Save" at bounding box center [603, 262] width 44 height 17
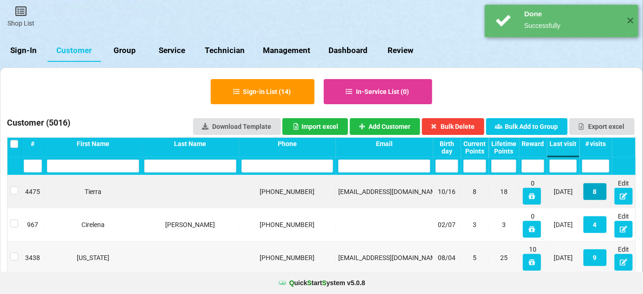
click at [598, 190] on button "8" at bounding box center [594, 191] width 23 height 17
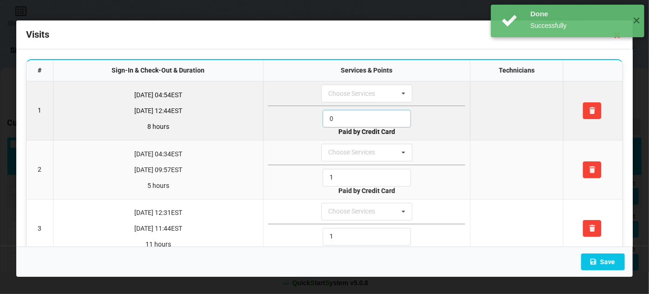
click at [350, 116] on input "0" at bounding box center [367, 119] width 88 height 18
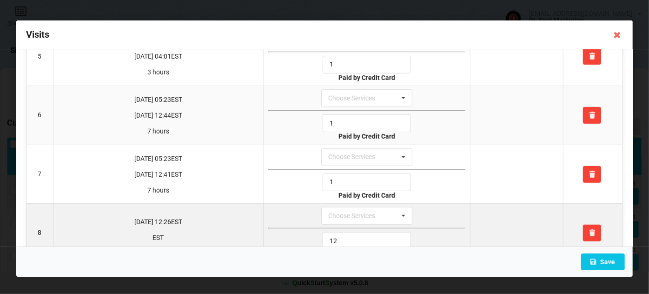
scroll to position [311, 0]
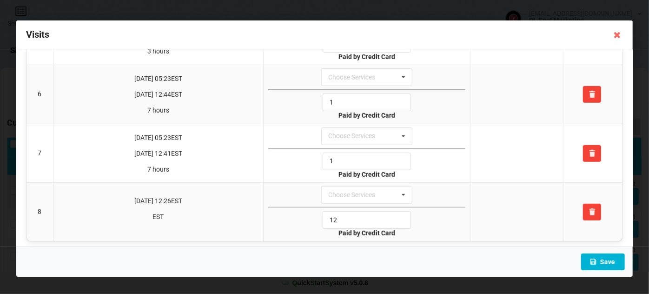
type input "1"
click at [613, 260] on button "Save" at bounding box center [603, 262] width 44 height 17
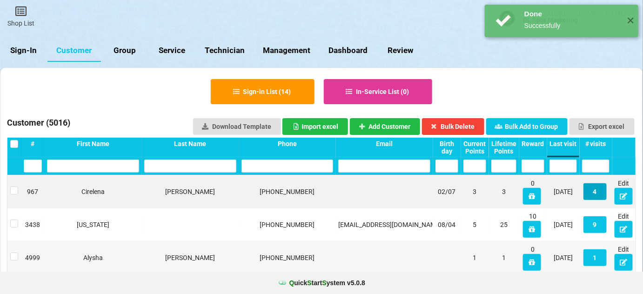
click at [595, 196] on button "4" at bounding box center [594, 191] width 23 height 17
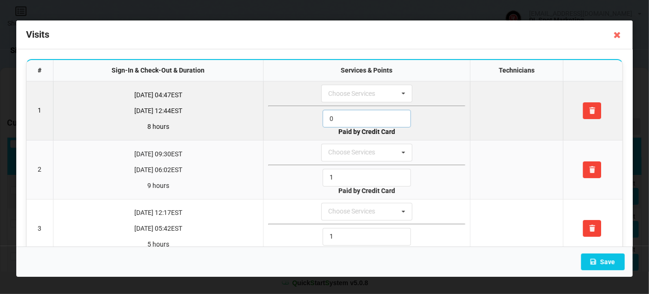
click at [366, 111] on input "0" at bounding box center [367, 119] width 88 height 18
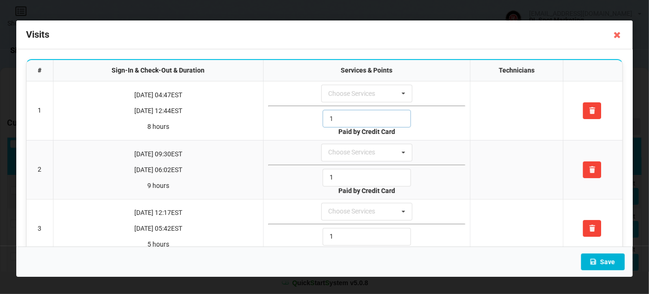
type input "1"
click at [611, 260] on button "Save" at bounding box center [603, 262] width 44 height 17
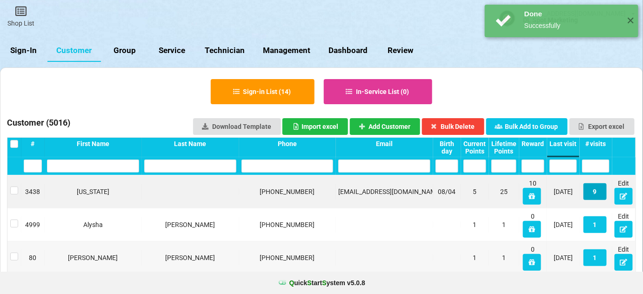
click at [594, 192] on button "9" at bounding box center [594, 191] width 23 height 17
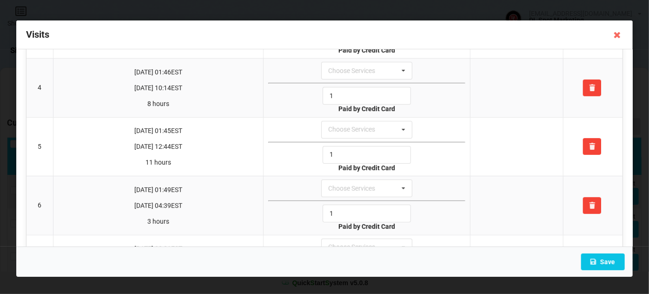
scroll to position [0, 0]
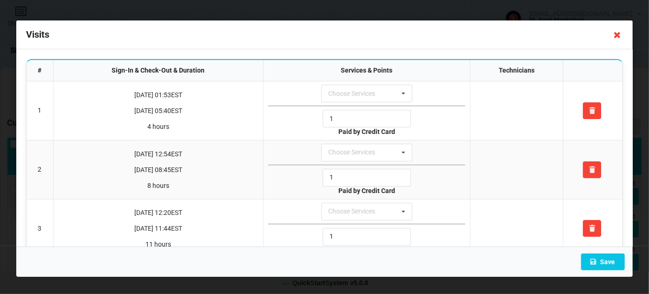
click at [619, 33] on icon at bounding box center [617, 34] width 15 height 15
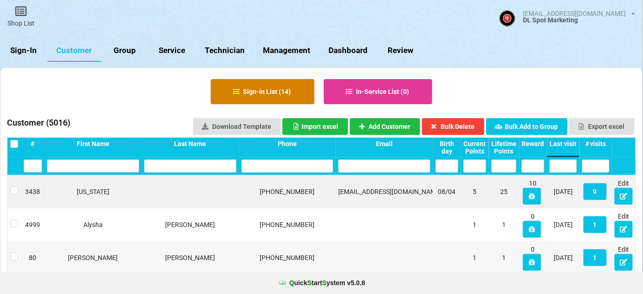
click at [269, 86] on button "Sign-in List ( 14 )" at bounding box center [263, 91] width 104 height 25
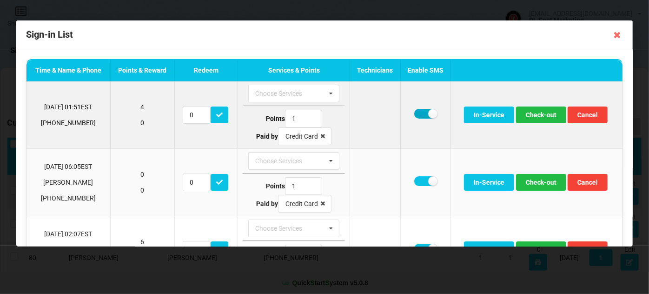
click at [421, 113] on label at bounding box center [425, 114] width 23 height 10
checkbox input "false"
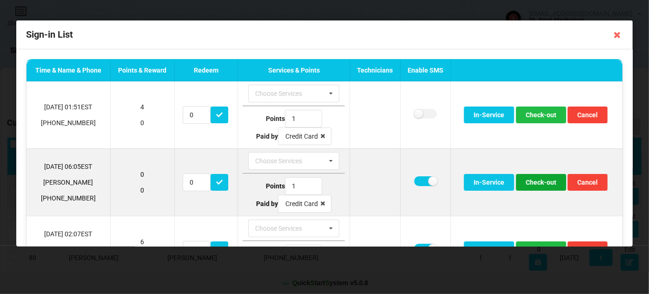
click at [531, 185] on button "Check-out" at bounding box center [541, 182] width 50 height 17
click at [414, 180] on label at bounding box center [425, 181] width 23 height 10
checkbox input "false"
click at [539, 183] on button "Check-out" at bounding box center [541, 182] width 50 height 17
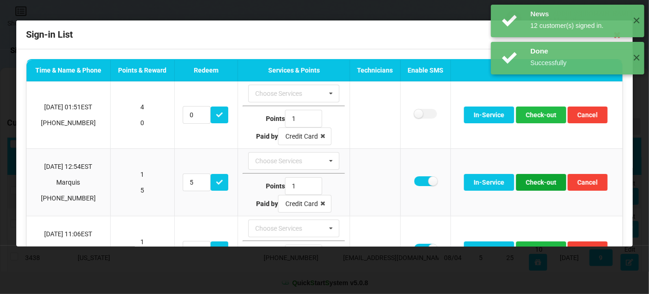
click at [539, 183] on button "Check-out" at bounding box center [541, 182] width 50 height 17
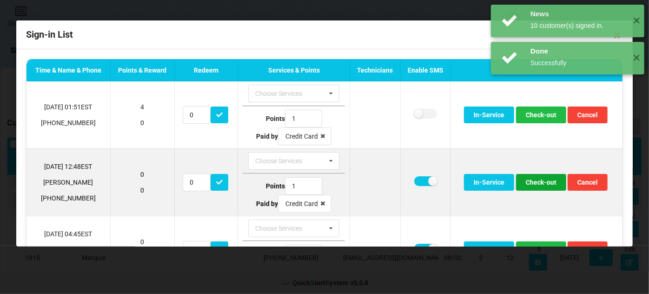
click at [537, 183] on button "Check-out" at bounding box center [541, 182] width 50 height 17
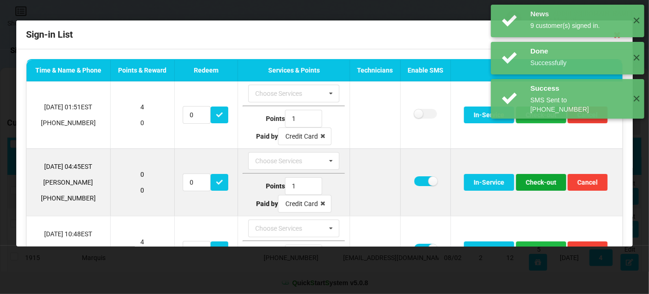
click at [537, 183] on button "Check-out" at bounding box center [541, 182] width 50 height 17
click at [421, 180] on label at bounding box center [425, 181] width 23 height 10
checkbox input "false"
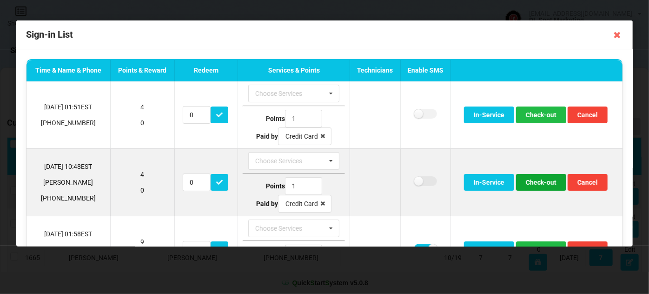
click at [532, 180] on button "Check-out" at bounding box center [541, 182] width 50 height 17
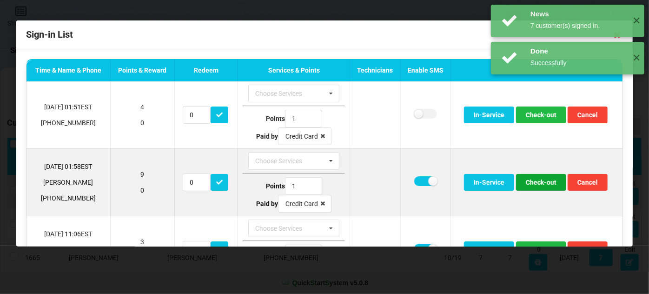
click at [530, 180] on button "Check-out" at bounding box center [541, 182] width 50 height 17
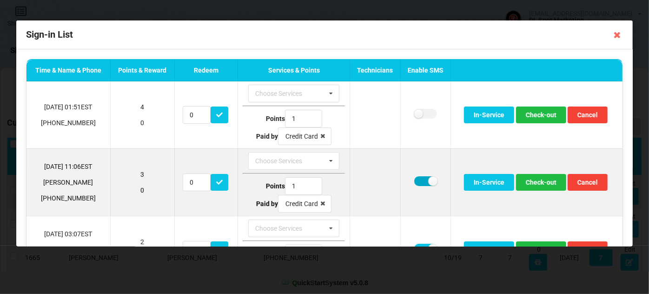
click at [424, 180] on label at bounding box center [425, 181] width 23 height 10
checkbox input "false"
click at [543, 182] on button "Check-out" at bounding box center [541, 182] width 50 height 17
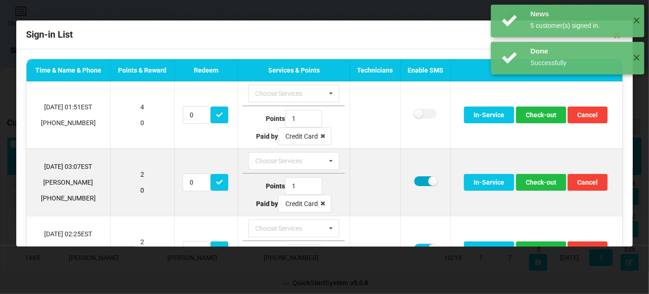
click at [423, 180] on label at bounding box center [425, 181] width 23 height 10
checkbox input "false"
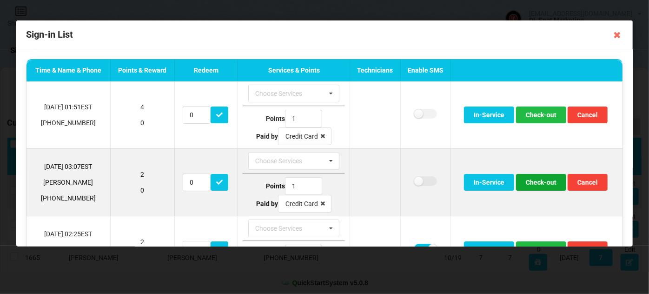
click at [542, 184] on button "Check-out" at bounding box center [541, 182] width 50 height 17
click at [419, 180] on label at bounding box center [425, 181] width 23 height 10
checkbox input "false"
click at [541, 180] on button "Check-out" at bounding box center [541, 182] width 50 height 17
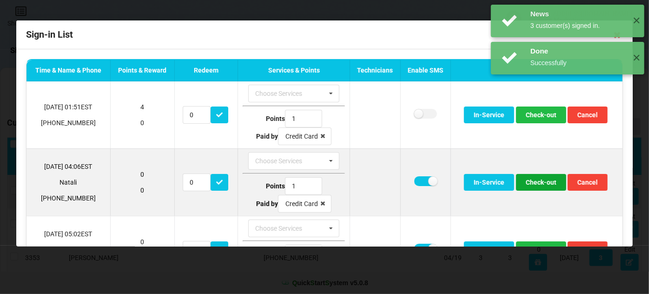
click at [538, 181] on button "Check-out" at bounding box center [541, 182] width 50 height 17
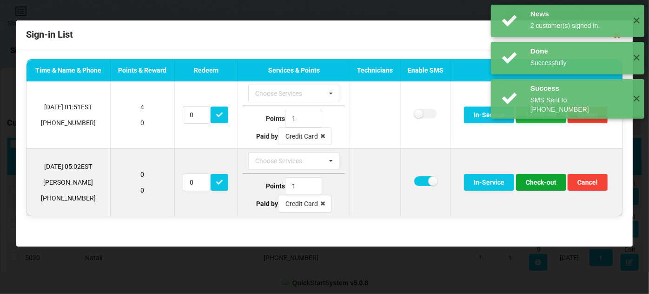
click at [532, 182] on button "Check-out" at bounding box center [541, 182] width 50 height 17
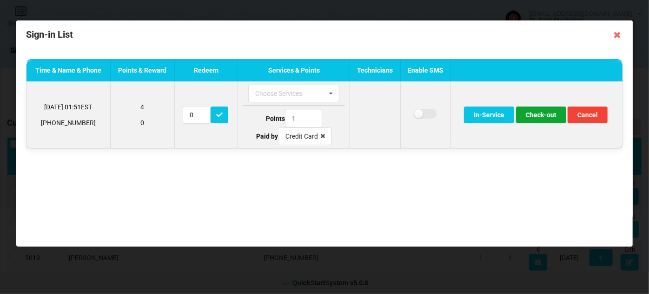
click at [535, 115] on button "Check-out" at bounding box center [541, 115] width 50 height 17
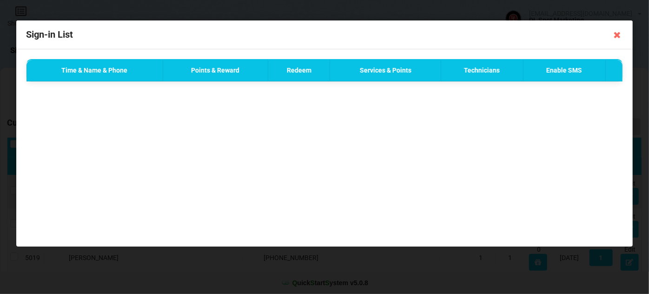
drag, startPoint x: 608, startPoint y: 49, endPoint x: 614, endPoint y: 43, distance: 8.9
click at [609, 48] on div "Sign-in List Time & Name & Phone Points & Reward Redeem Services & Points Techn…" at bounding box center [324, 118] width 617 height 197
click at [621, 30] on div "Done Successfully ✕" at bounding box center [568, 21] width 154 height 33
click at [556, 163] on div "Time & Name & Phone Points & Reward Redeem Services & Points Technicians Enable…" at bounding box center [324, 147] width 617 height 197
click at [618, 34] on icon at bounding box center [617, 34] width 15 height 15
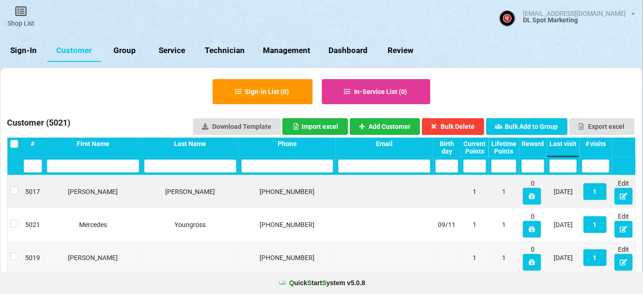
click at [25, 50] on link "Sign-In" at bounding box center [23, 51] width 47 height 22
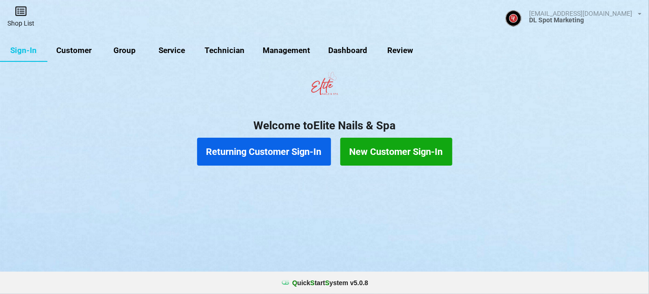
click at [23, 20] on link "Shop List" at bounding box center [21, 16] width 42 height 33
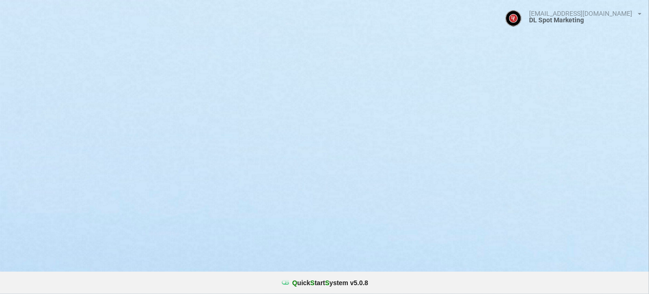
select select "25"
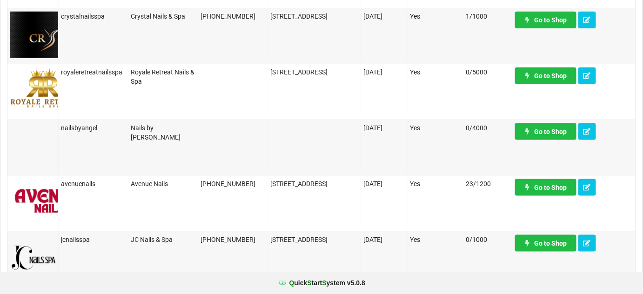
scroll to position [338, 0]
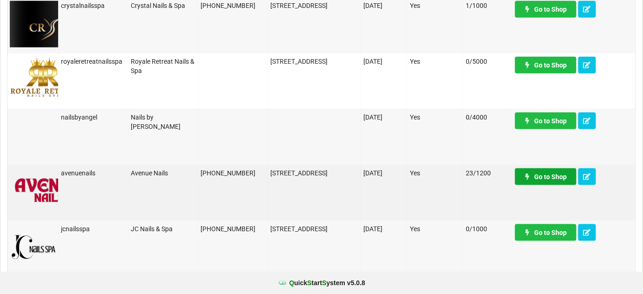
click at [546, 176] on link "Go to Shop" at bounding box center [545, 176] width 61 height 17
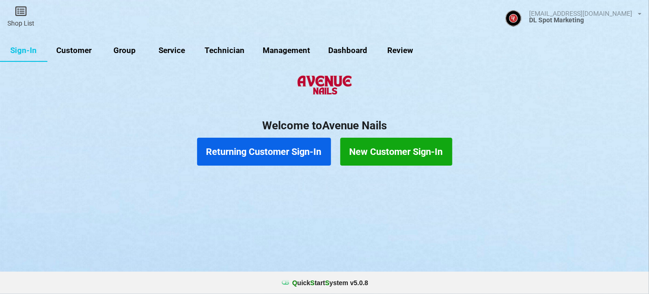
click at [77, 49] on link "Customer" at bounding box center [73, 51] width 53 height 22
select select "25"
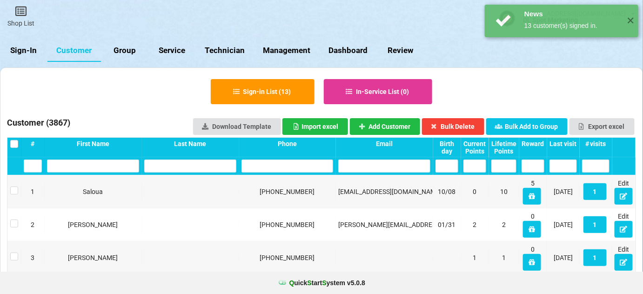
click at [574, 142] on div "Last visit" at bounding box center [562, 143] width 27 height 7
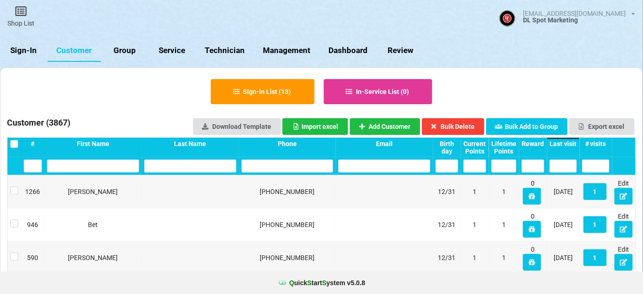
click at [561, 138] on div "Last visit" at bounding box center [563, 148] width 33 height 20
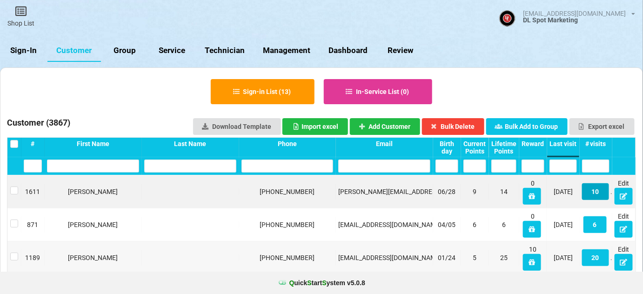
click at [597, 188] on button "10" at bounding box center [595, 191] width 27 height 17
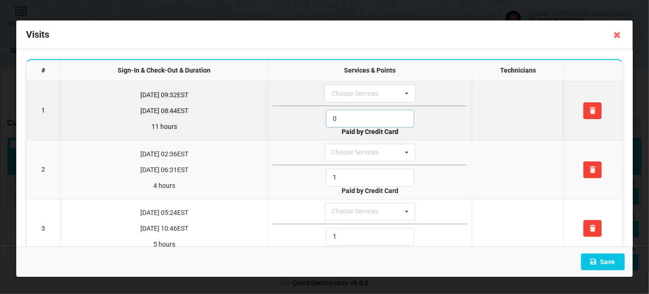
click at [345, 115] on input "0" at bounding box center [370, 119] width 88 height 18
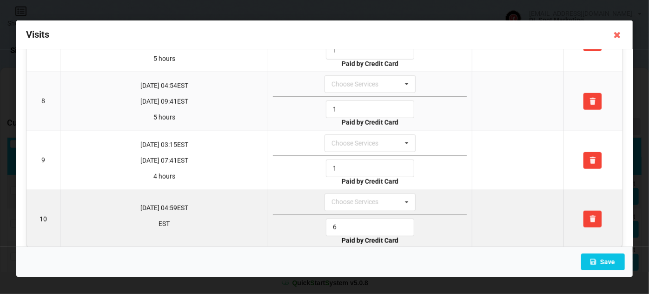
scroll to position [427, 0]
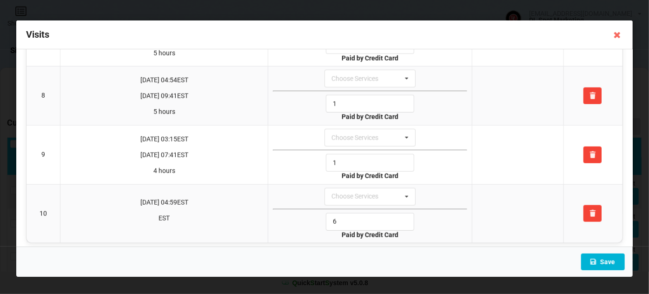
type input "1"
click at [607, 260] on button "Save" at bounding box center [603, 262] width 44 height 17
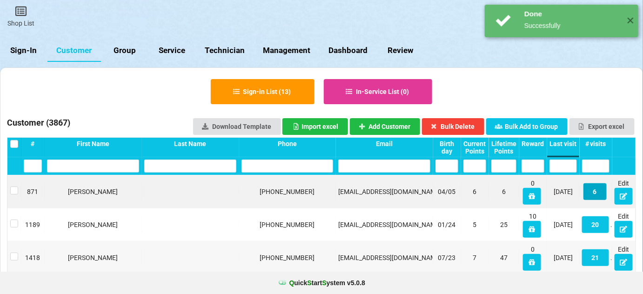
click at [593, 189] on button "6" at bounding box center [594, 191] width 23 height 17
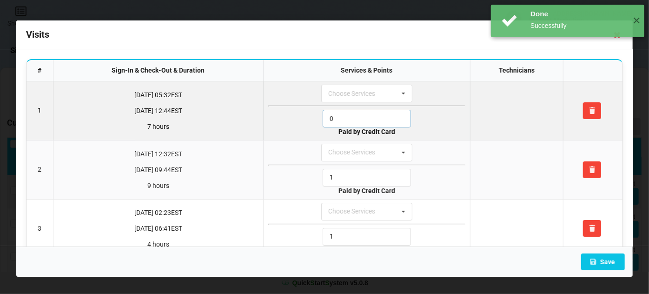
click at [356, 119] on input "0" at bounding box center [367, 119] width 88 height 18
click at [356, 119] on input "1" at bounding box center [367, 119] width 88 height 18
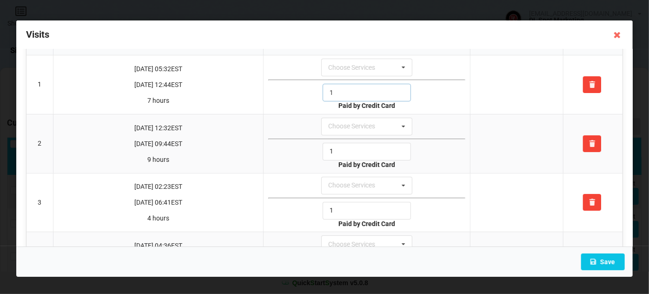
scroll to position [194, 0]
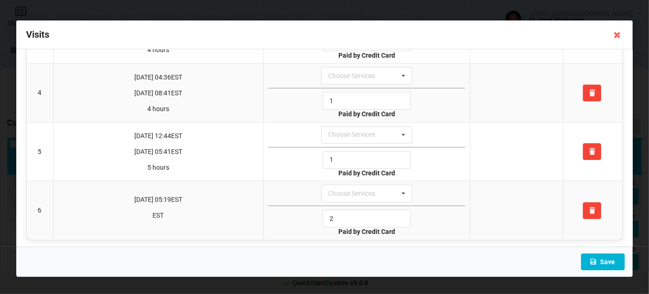
type input "1"
click at [609, 260] on button "Save" at bounding box center [603, 262] width 44 height 17
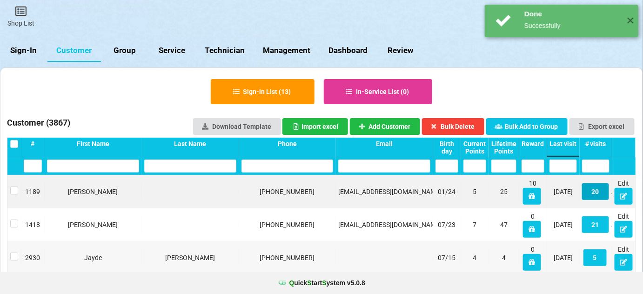
click at [599, 191] on button "20" at bounding box center [595, 191] width 27 height 17
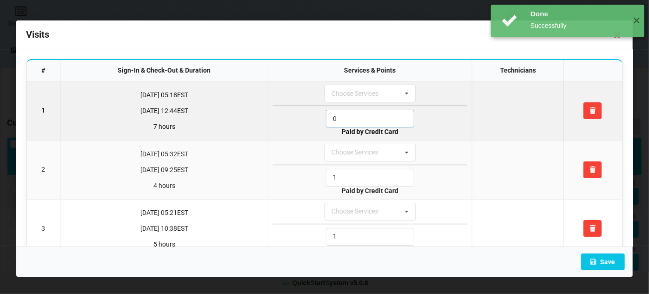
click at [357, 120] on input "0" at bounding box center [370, 119] width 88 height 18
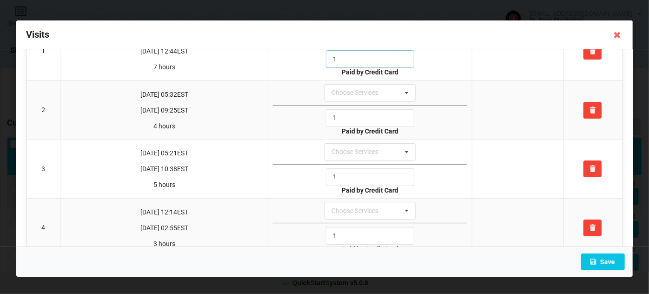
scroll to position [338, 0]
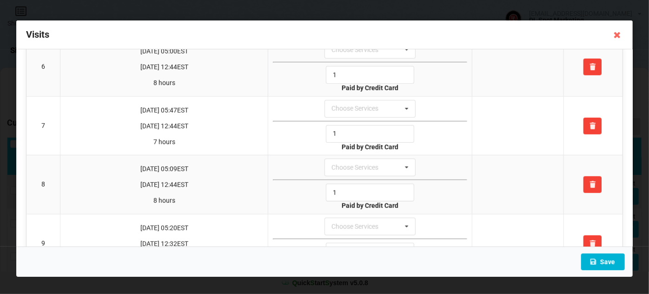
type input "1"
click at [610, 262] on button "Save" at bounding box center [603, 262] width 44 height 17
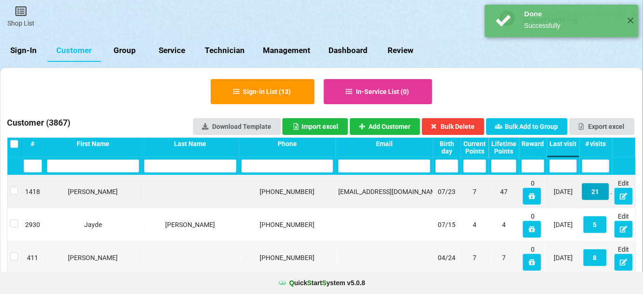
click at [596, 192] on button "21" at bounding box center [595, 191] width 27 height 17
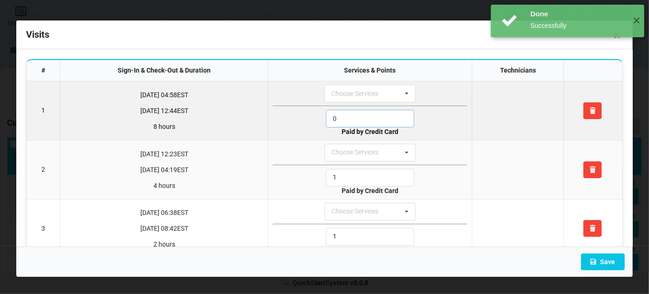
click at [351, 121] on input "0" at bounding box center [370, 119] width 88 height 18
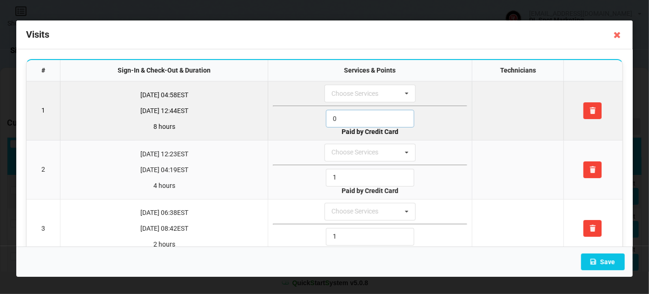
click at [351, 121] on input "0" at bounding box center [370, 119] width 88 height 18
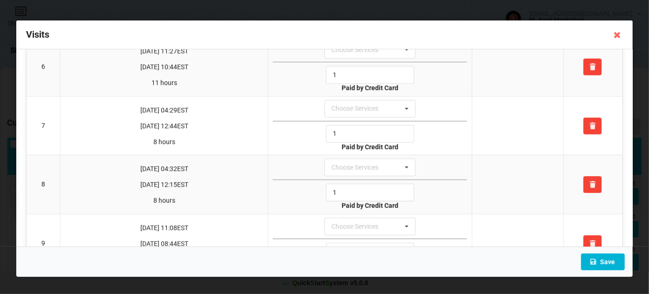
type input "1"
click at [607, 262] on button "Save" at bounding box center [603, 262] width 44 height 17
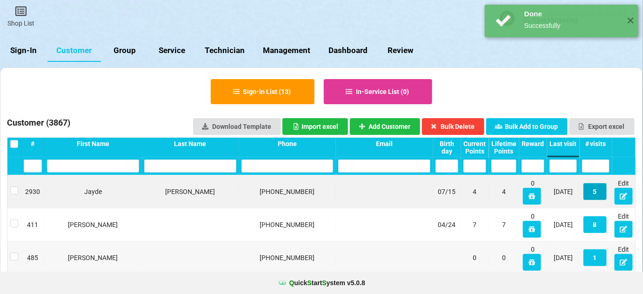
click at [597, 194] on button "5" at bounding box center [594, 191] width 23 height 17
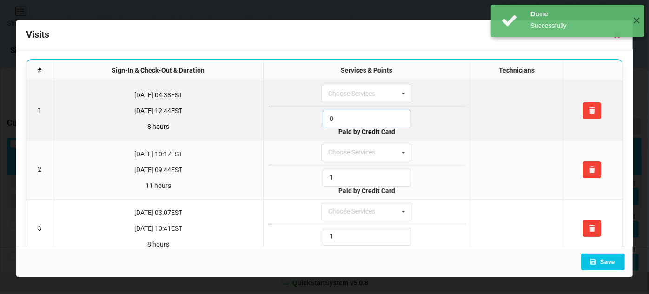
click at [358, 120] on input "0" at bounding box center [367, 119] width 88 height 18
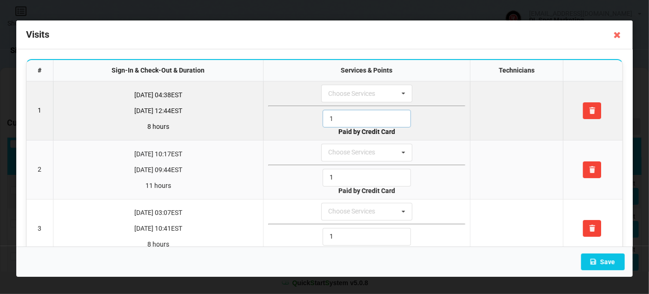
click at [358, 120] on input "1" at bounding box center [367, 119] width 88 height 18
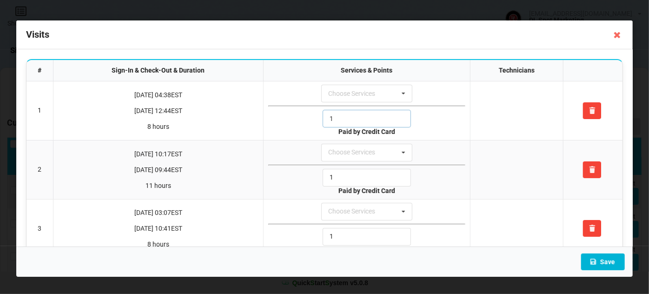
type input "1"
click at [611, 260] on button "Save" at bounding box center [603, 262] width 44 height 17
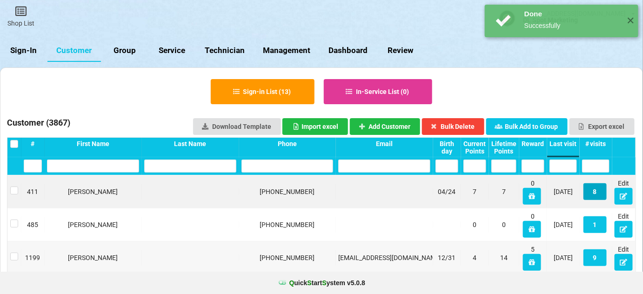
click at [593, 191] on button "8" at bounding box center [594, 191] width 23 height 17
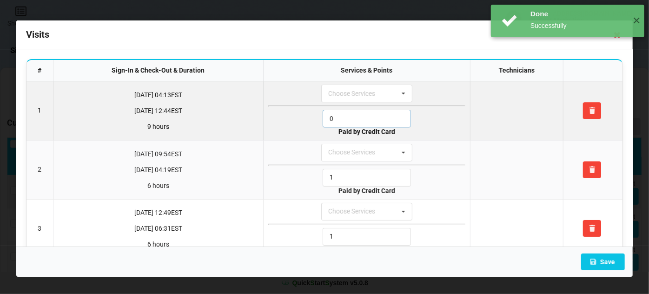
click at [356, 121] on input "0" at bounding box center [367, 119] width 88 height 18
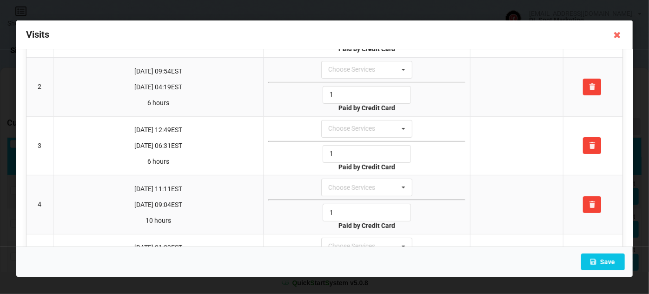
scroll to position [311, 0]
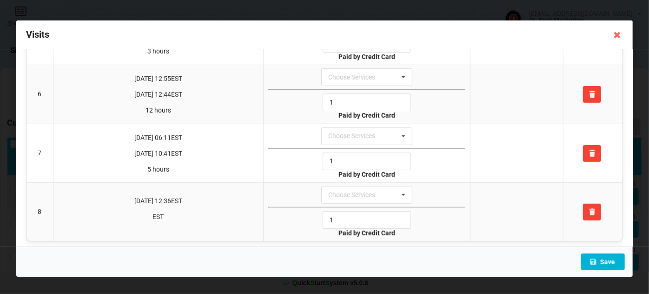
type input "1"
click at [614, 261] on button "Save" at bounding box center [603, 262] width 44 height 17
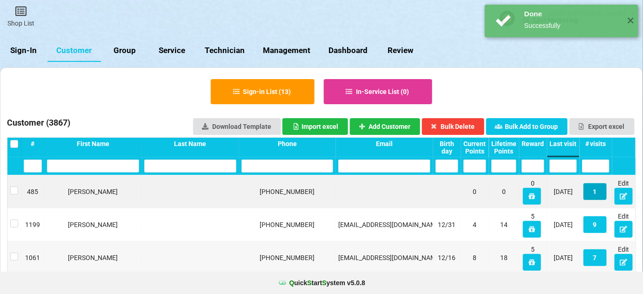
click at [594, 193] on button "1" at bounding box center [594, 191] width 23 height 17
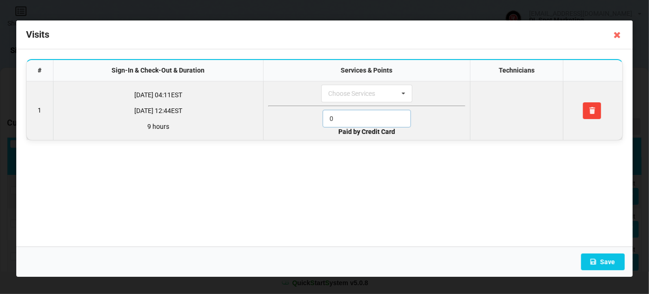
click at [340, 115] on input "0" at bounding box center [367, 119] width 88 height 18
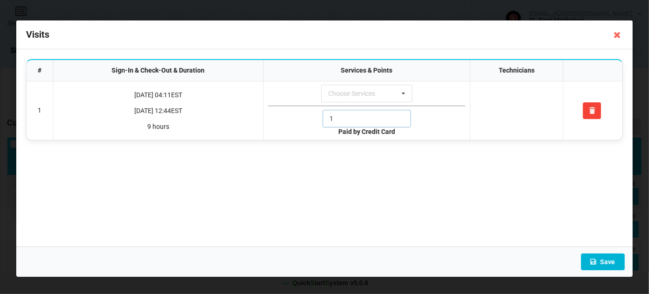
type input "1"
click at [611, 263] on button "Save" at bounding box center [603, 262] width 44 height 17
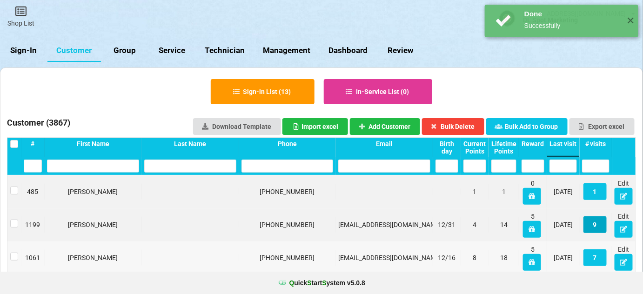
click at [594, 227] on button "9" at bounding box center [594, 224] width 23 height 17
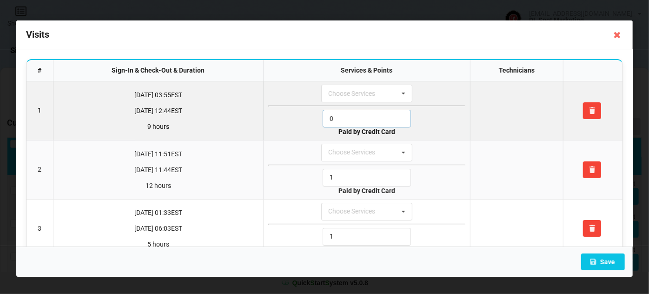
click at [354, 120] on input "0" at bounding box center [367, 119] width 88 height 18
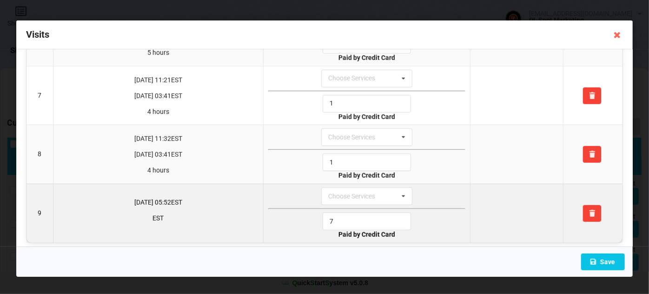
scroll to position [369, 0]
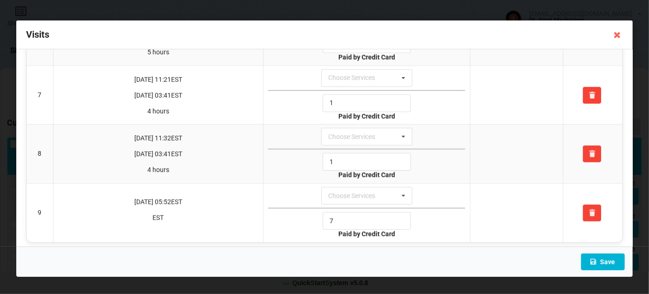
type input "1"
click at [605, 261] on button "Save" at bounding box center [603, 262] width 44 height 17
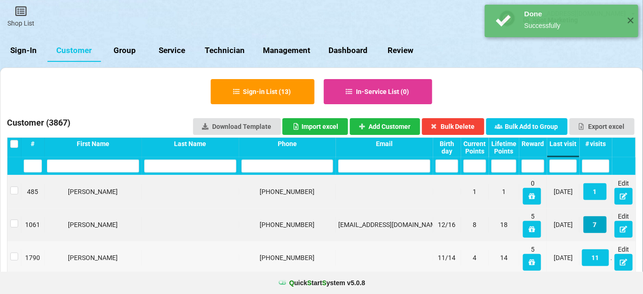
click at [596, 225] on button "7" at bounding box center [594, 224] width 23 height 17
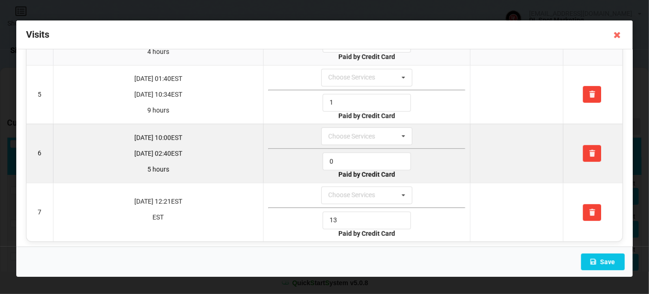
scroll to position [253, 0]
click at [344, 153] on input "0" at bounding box center [367, 161] width 88 height 18
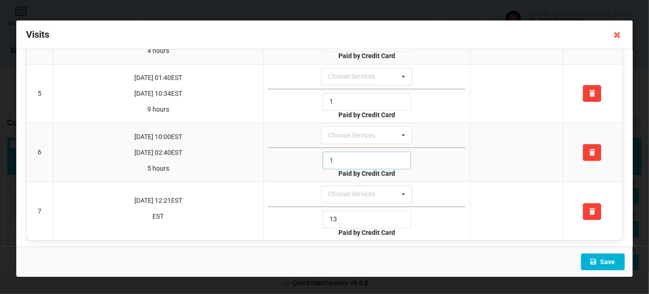
type input "1"
click at [607, 260] on button "Save" at bounding box center [603, 262] width 44 height 17
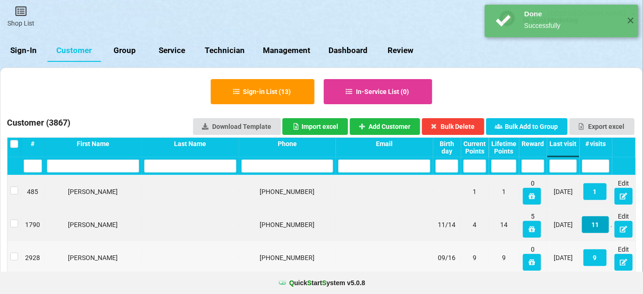
click at [595, 227] on button "11" at bounding box center [595, 224] width 27 height 17
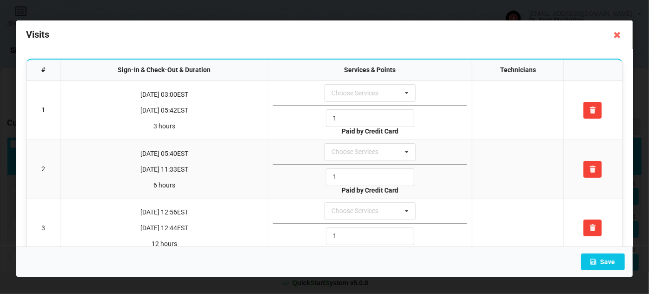
scroll to position [0, 0]
click at [616, 39] on icon at bounding box center [617, 34] width 15 height 15
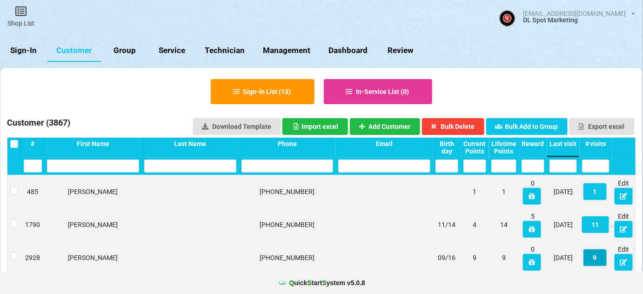
click at [596, 260] on button "9" at bounding box center [594, 257] width 23 height 17
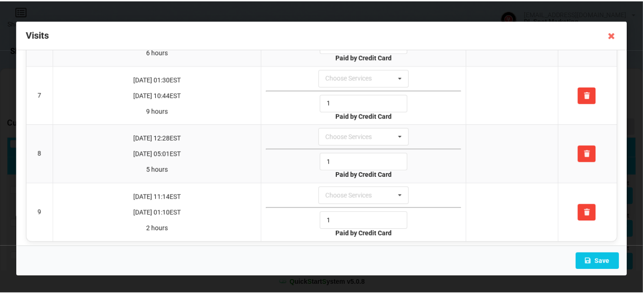
scroll to position [87, 0]
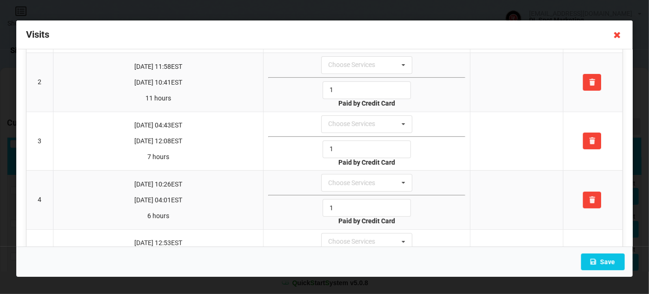
click at [618, 35] on icon at bounding box center [617, 34] width 15 height 15
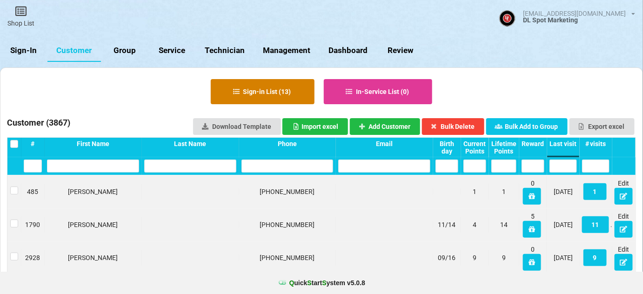
click at [279, 96] on button "Sign-in List ( 13 )" at bounding box center [263, 91] width 104 height 25
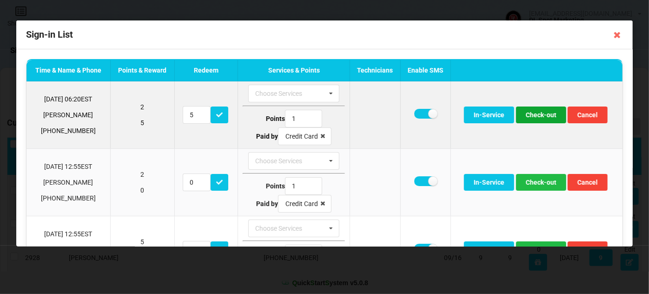
click at [541, 113] on button "Check-out" at bounding box center [541, 115] width 50 height 17
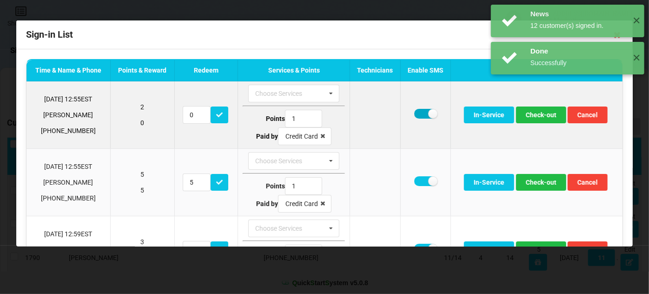
click at [420, 111] on label at bounding box center [425, 114] width 23 height 10
checkbox input "false"
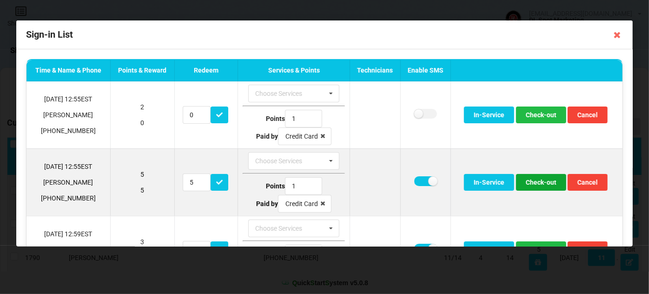
click at [537, 179] on button "Check-out" at bounding box center [541, 182] width 50 height 17
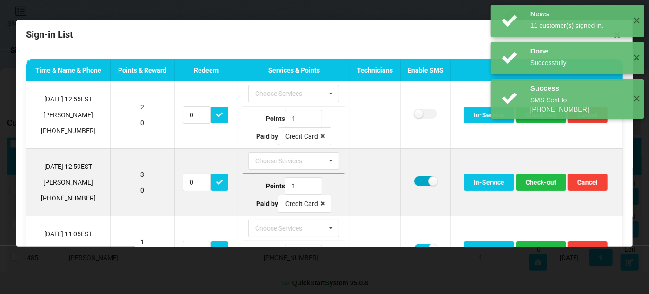
drag, startPoint x: 416, startPoint y: 182, endPoint x: 432, endPoint y: 185, distance: 16.0
click at [416, 182] on label at bounding box center [425, 181] width 23 height 10
checkbox input "false"
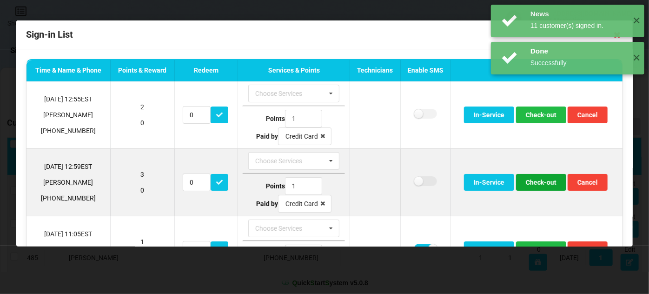
click at [542, 182] on button "Check-out" at bounding box center [541, 182] width 50 height 17
click at [541, 182] on button "Check-out" at bounding box center [541, 182] width 50 height 17
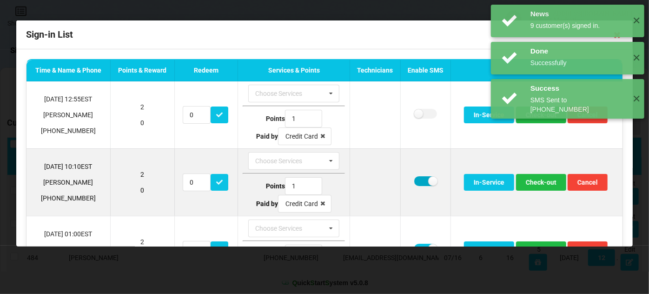
click at [418, 180] on label at bounding box center [425, 181] width 23 height 10
checkbox input "false"
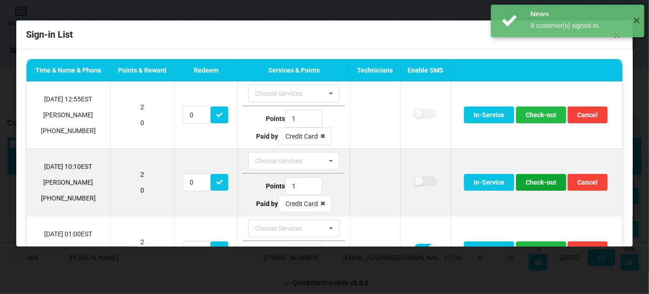
click at [538, 180] on button "Check-out" at bounding box center [541, 182] width 50 height 17
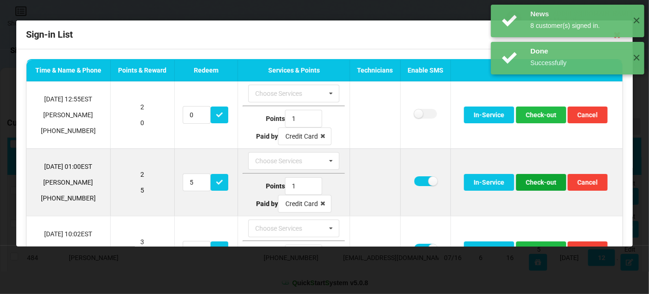
click at [532, 180] on button "Check-out" at bounding box center [541, 182] width 50 height 17
click at [537, 185] on button "Check-out" at bounding box center [541, 182] width 50 height 17
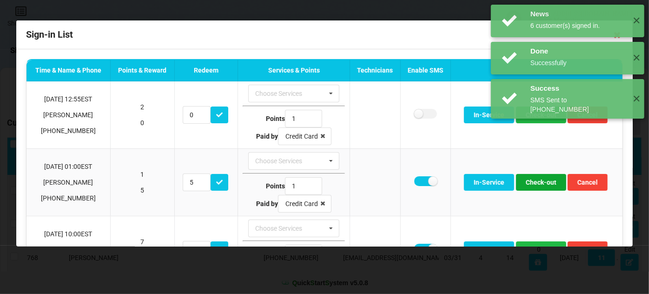
click at [537, 185] on button "Check-out" at bounding box center [541, 182] width 50 height 17
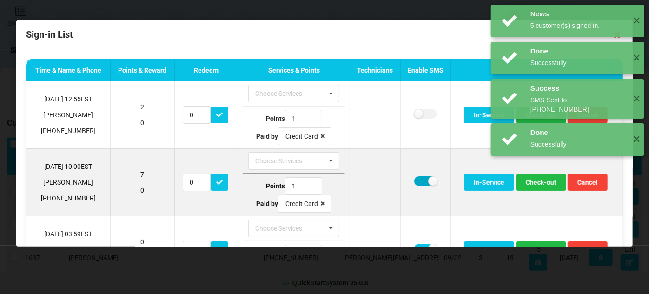
click at [421, 182] on label at bounding box center [425, 181] width 23 height 10
checkbox input "false"
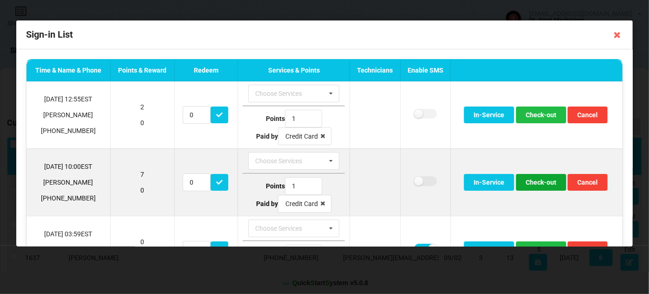
click at [541, 182] on button "Check-out" at bounding box center [541, 182] width 50 height 17
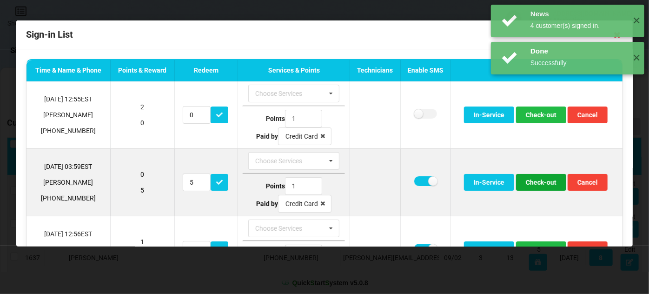
click at [531, 182] on button "Check-out" at bounding box center [541, 182] width 50 height 17
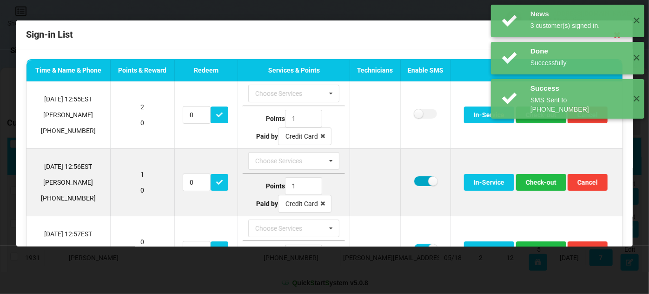
click at [417, 180] on label at bounding box center [425, 181] width 23 height 10
checkbox input "false"
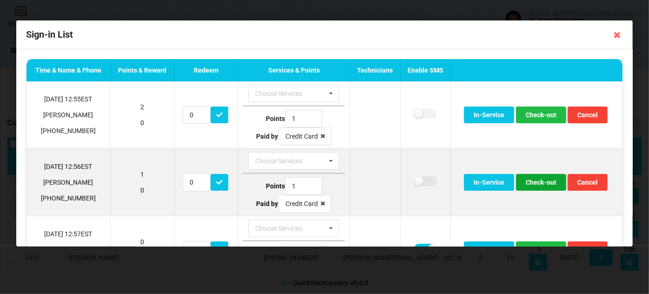
click at [535, 182] on button "Check-out" at bounding box center [541, 182] width 50 height 17
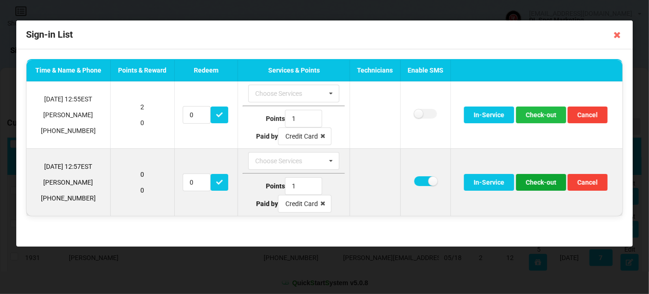
click at [540, 182] on button "Check-out" at bounding box center [541, 182] width 50 height 17
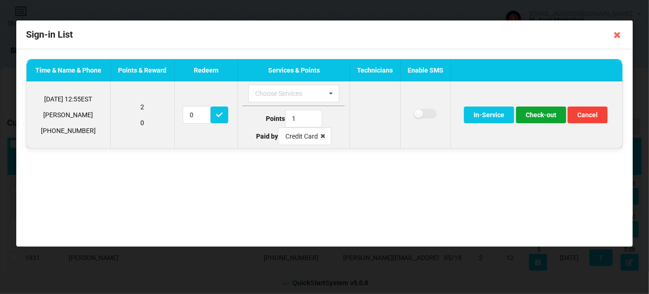
click at [540, 117] on button "Check-out" at bounding box center [541, 115] width 50 height 17
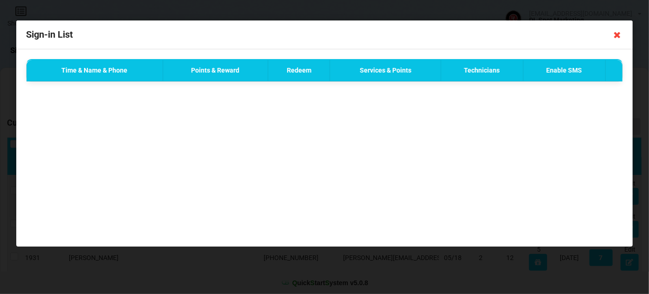
click at [617, 34] on icon at bounding box center [617, 34] width 15 height 15
